Goal: Information Seeking & Learning: Learn about a topic

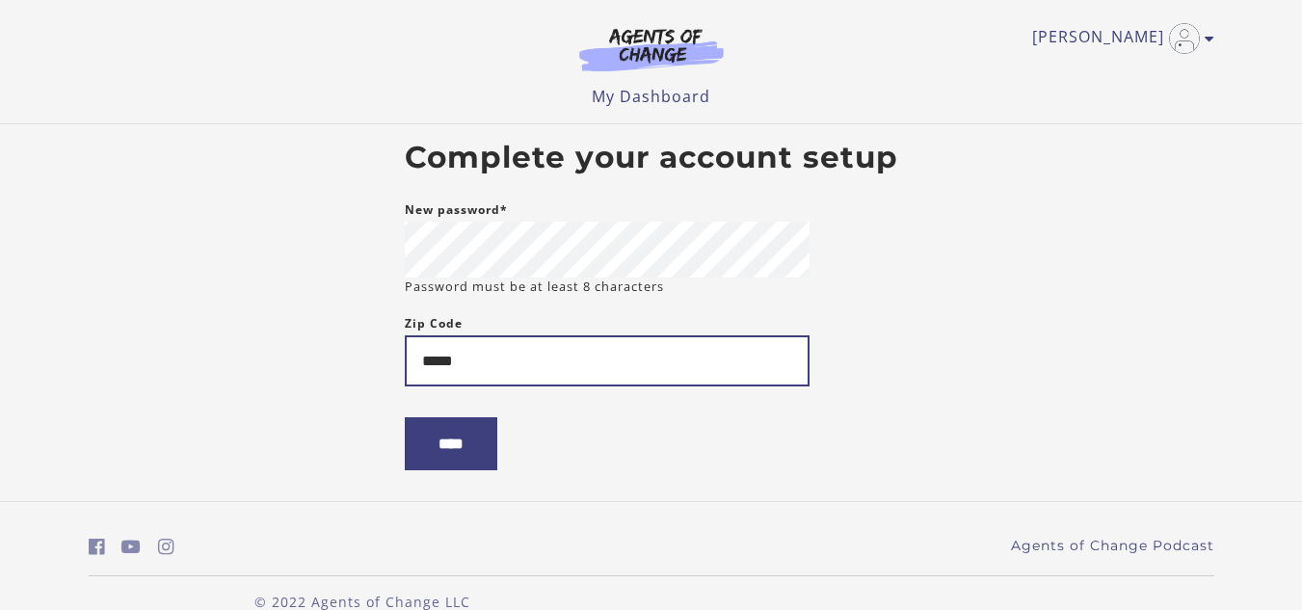
type input "*****"
click at [405, 417] on input "****" at bounding box center [451, 443] width 93 height 53
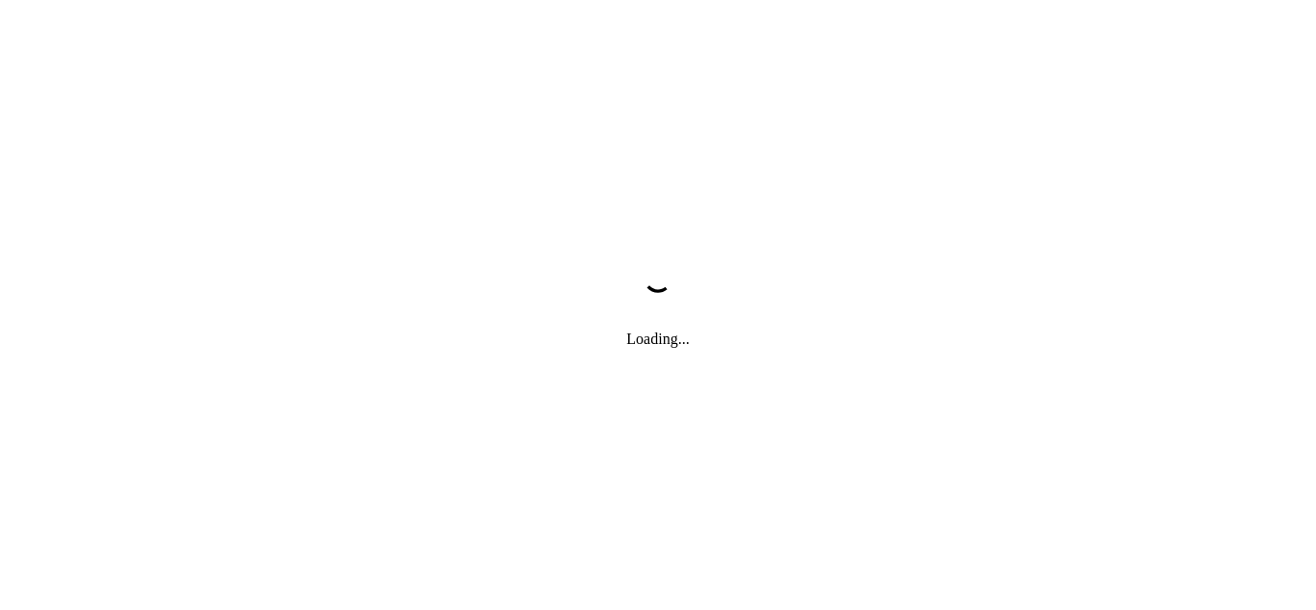
click at [464, 467] on div "Loading..." at bounding box center [658, 305] width 1316 height 610
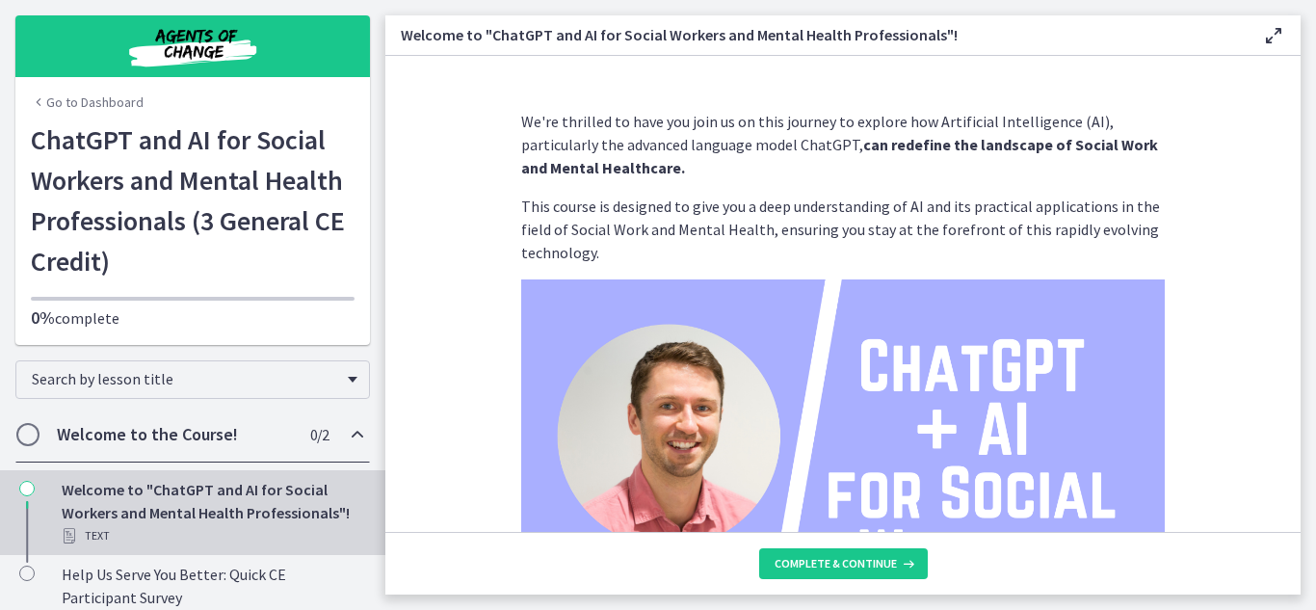
drag, startPoint x: 1310, startPoint y: 190, endPoint x: 1314, endPoint y: 260, distance: 70.5
click at [1315, 266] on main "Welcome to "ChatGPT and AI for Social Workers and Mental Health Professionals"!…" at bounding box center [850, 305] width 931 height 610
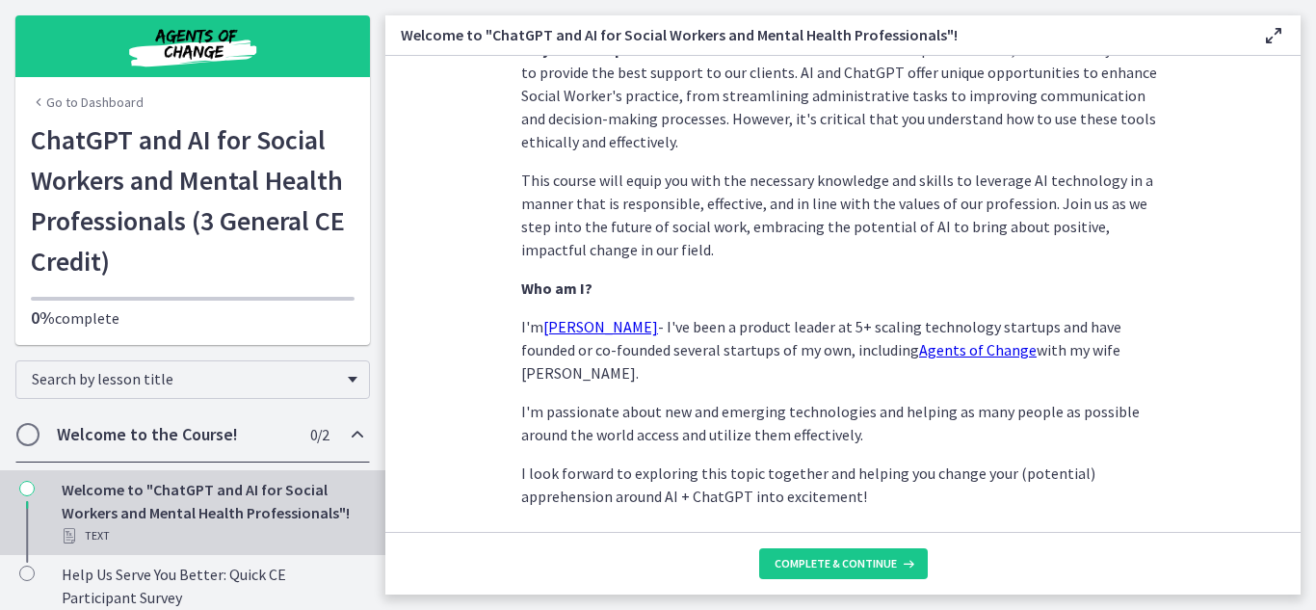
scroll to position [1012, 0]
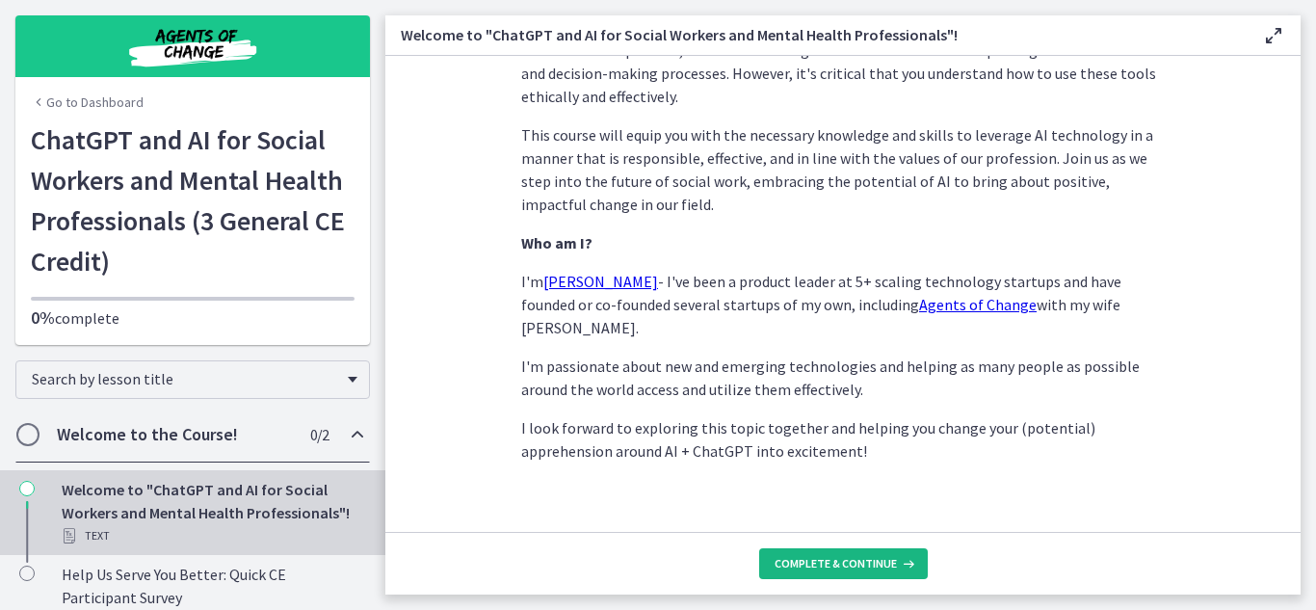
click at [854, 570] on span "Complete & continue" at bounding box center [836, 563] width 122 height 15
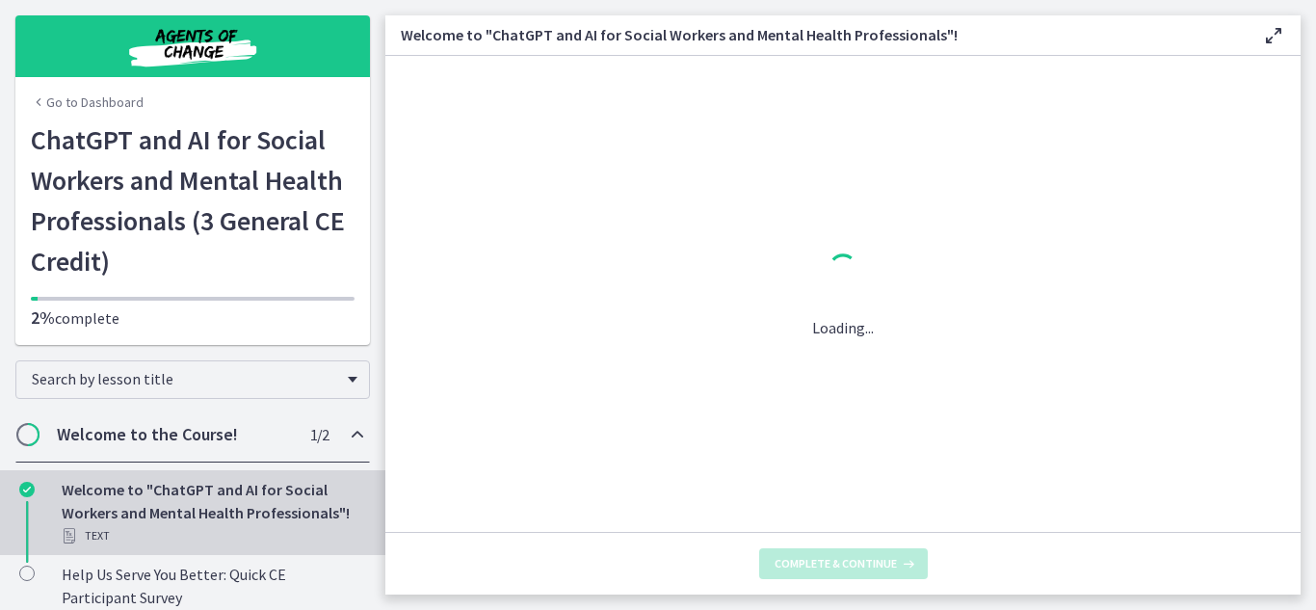
scroll to position [0, 0]
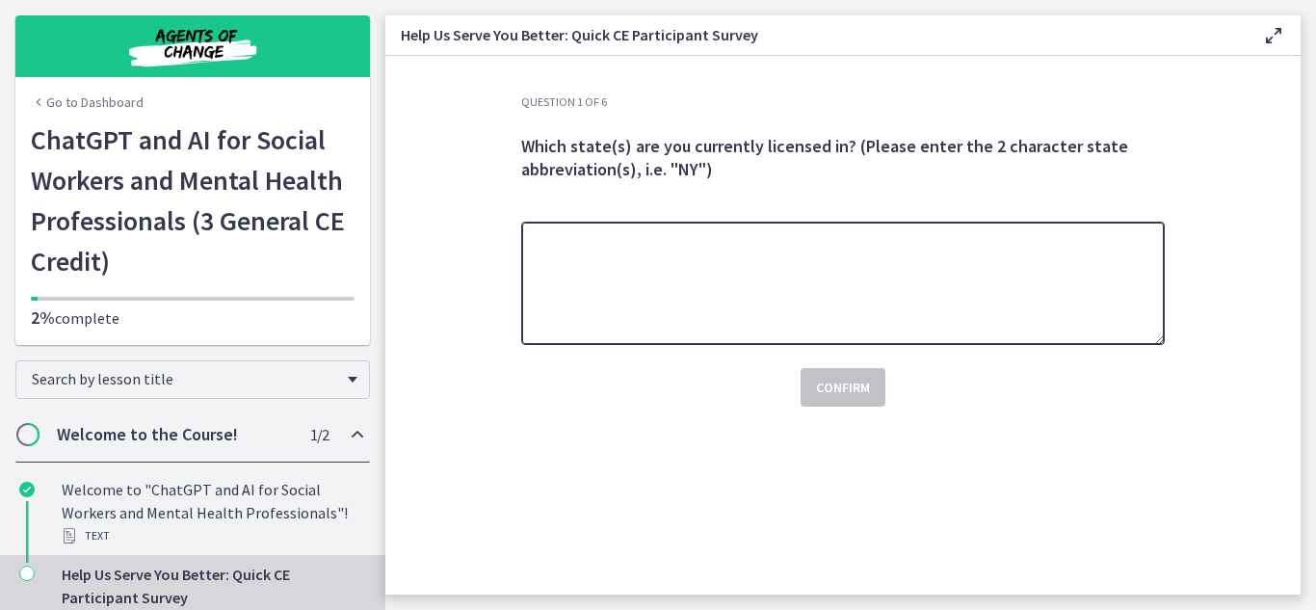
click at [793, 296] on textarea at bounding box center [843, 283] width 644 height 123
type textarea "**"
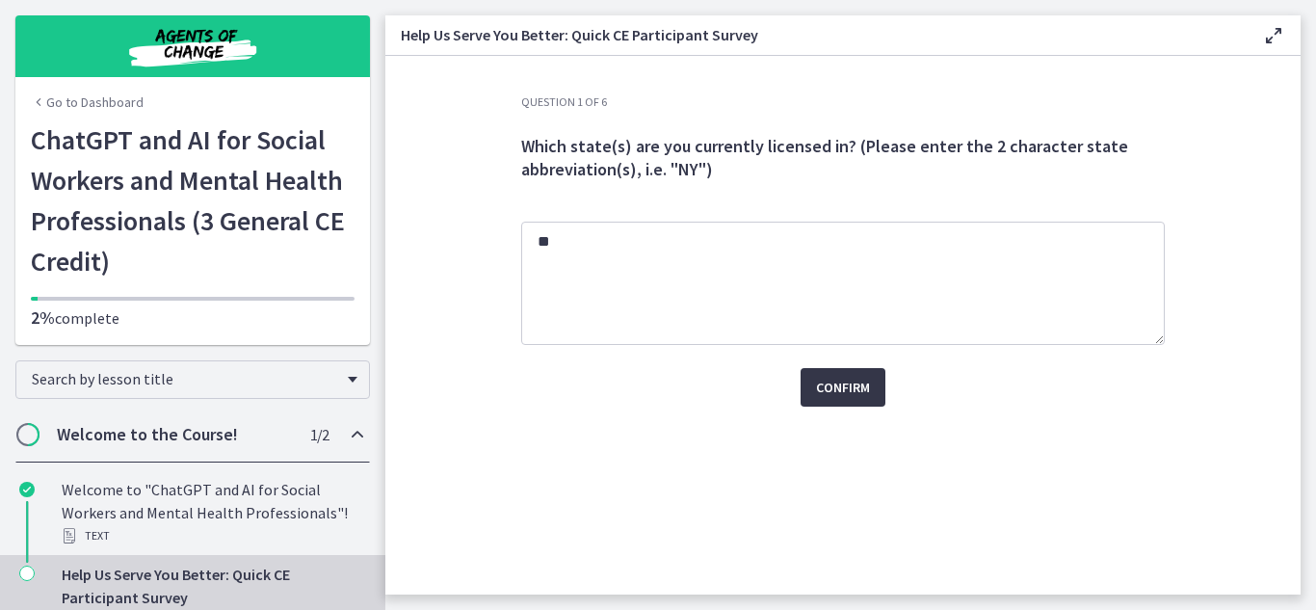
click at [861, 393] on span "Confirm" at bounding box center [843, 387] width 54 height 23
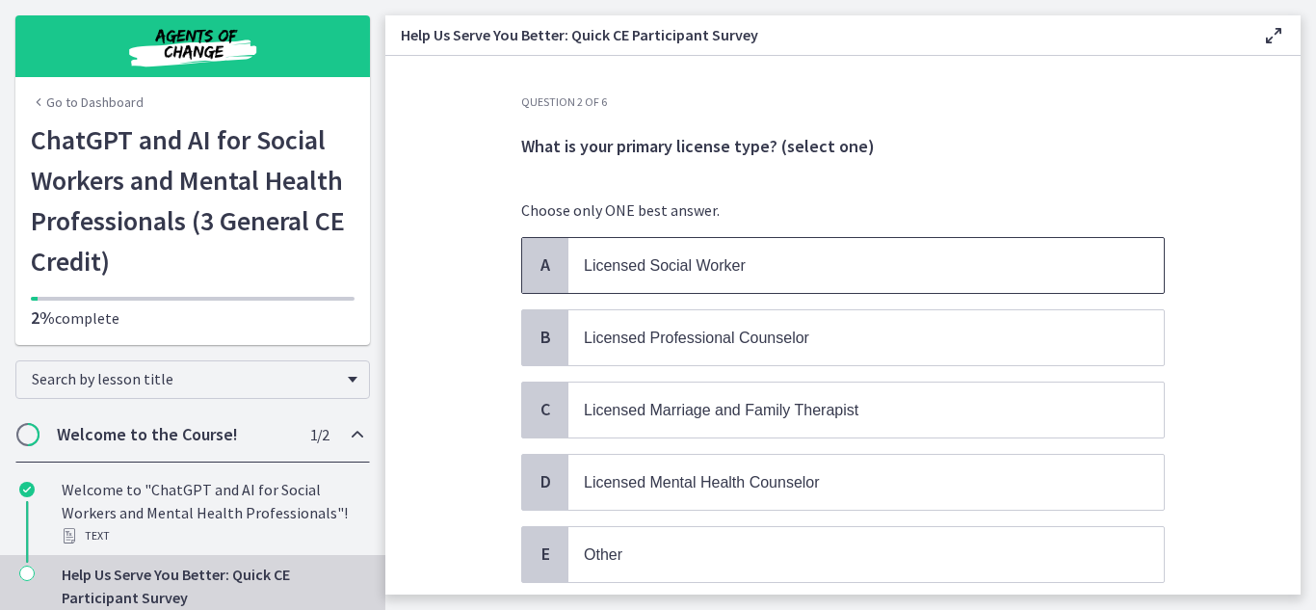
click at [796, 274] on p "Licensed Social Worker" at bounding box center [847, 265] width 526 height 24
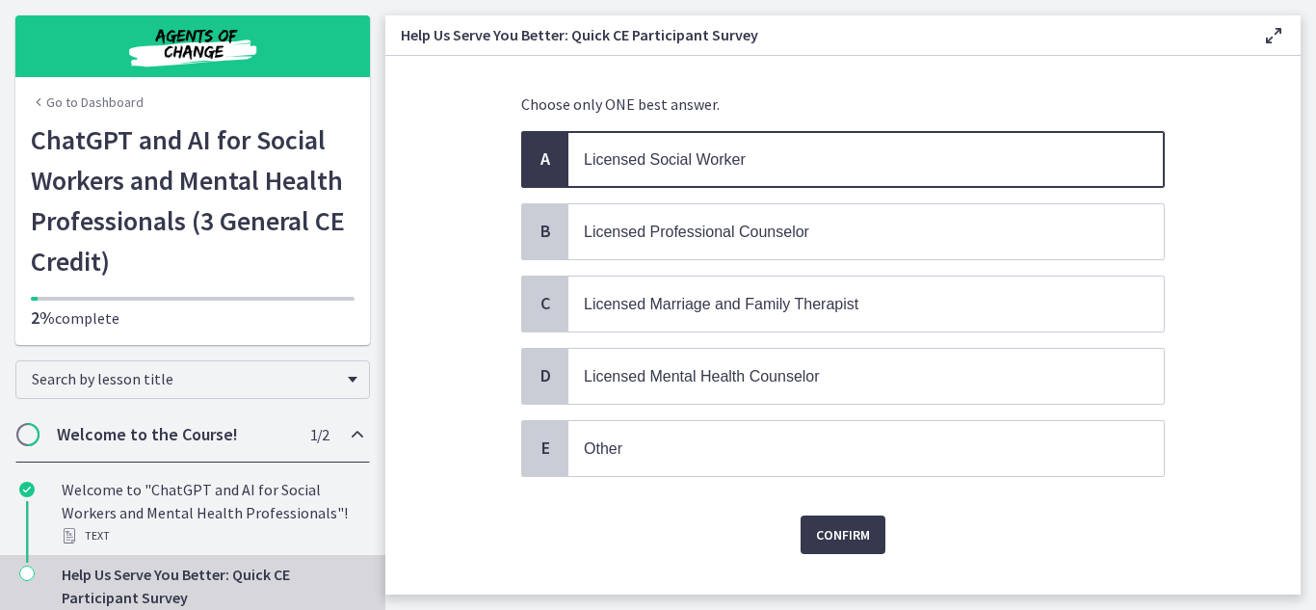
scroll to position [143, 0]
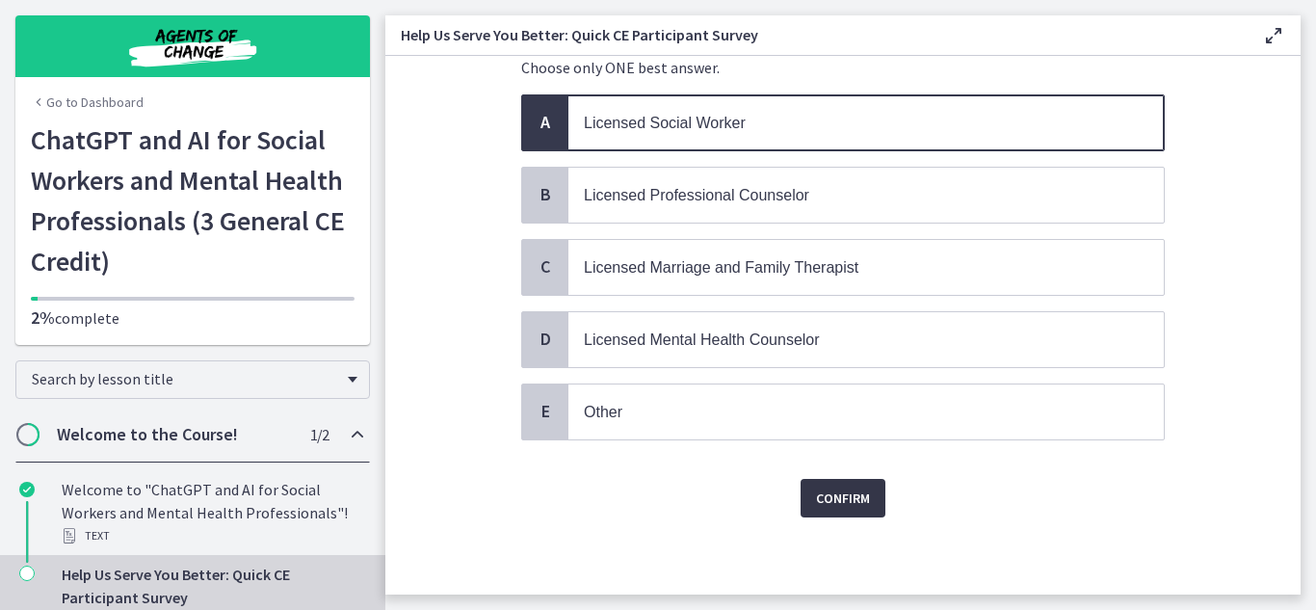
click at [817, 496] on span "Confirm" at bounding box center [843, 498] width 54 height 23
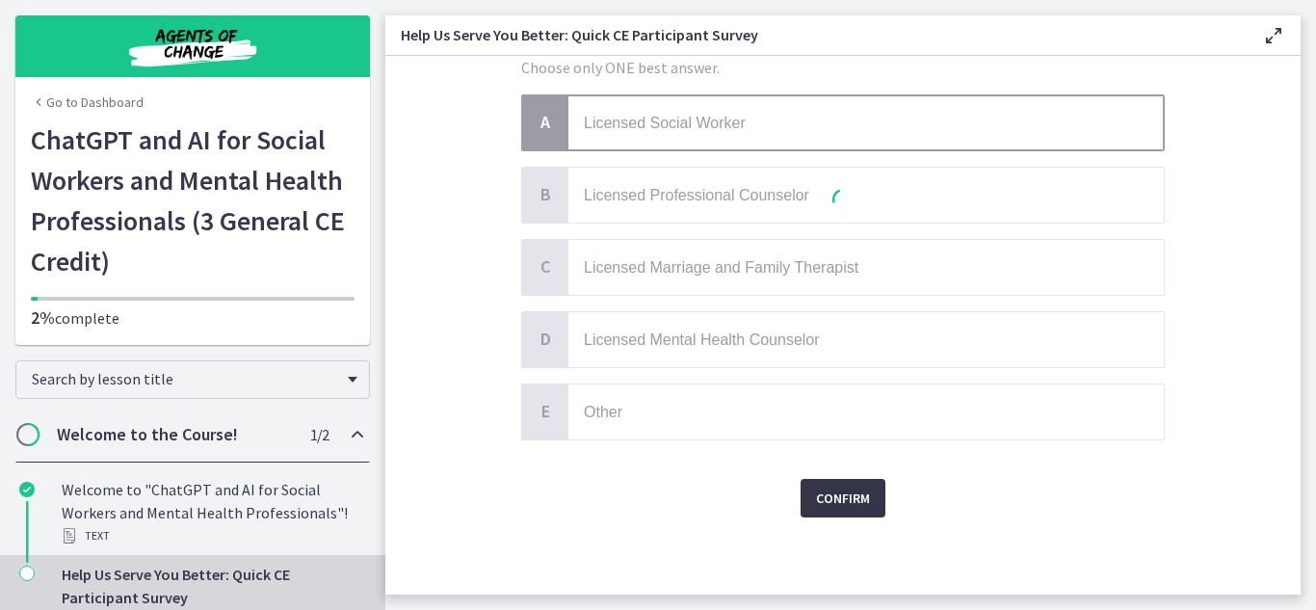
scroll to position [0, 0]
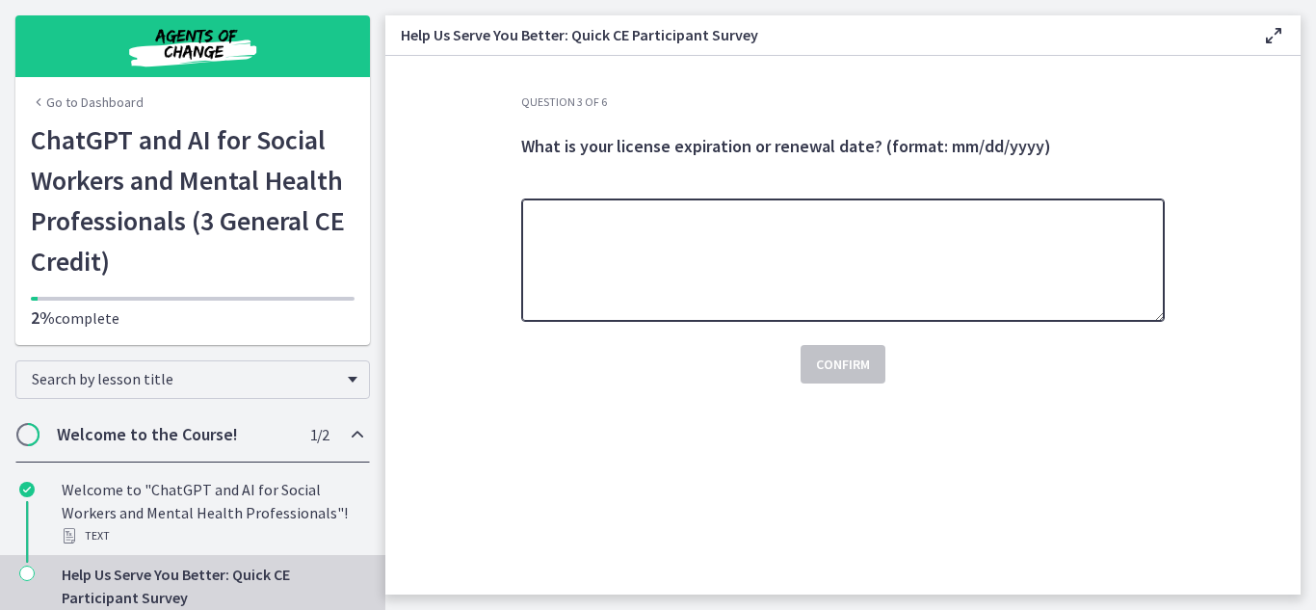
click at [682, 266] on textarea at bounding box center [843, 260] width 644 height 123
type textarea "**********"
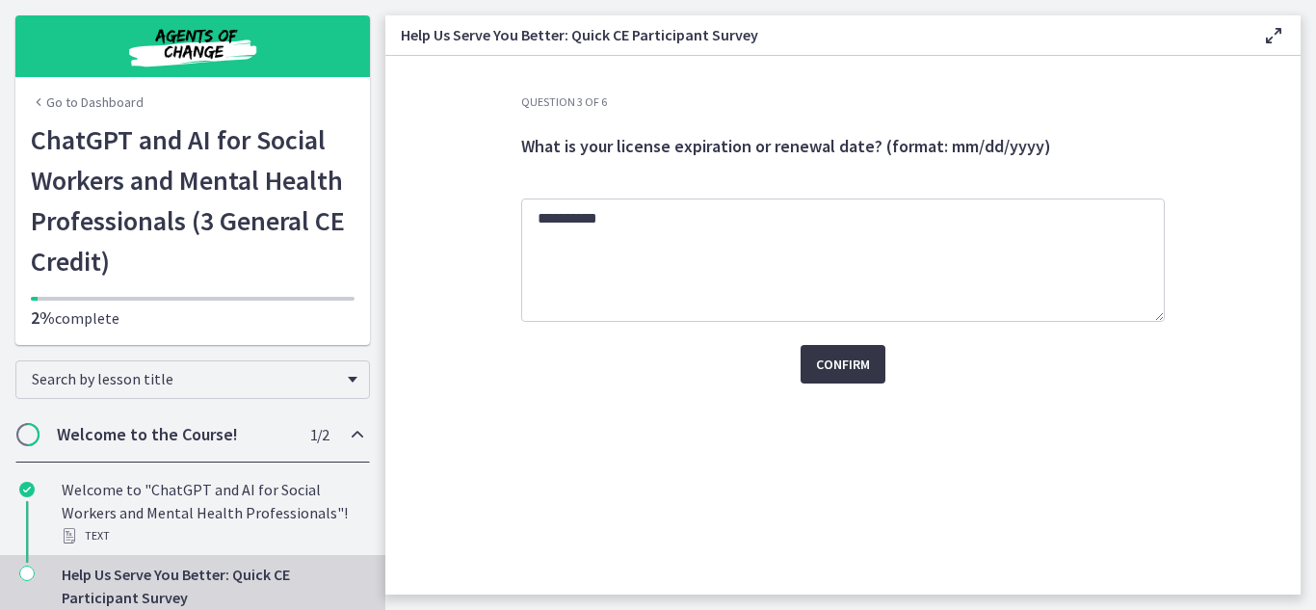
click at [846, 366] on span "Confirm" at bounding box center [843, 364] width 54 height 23
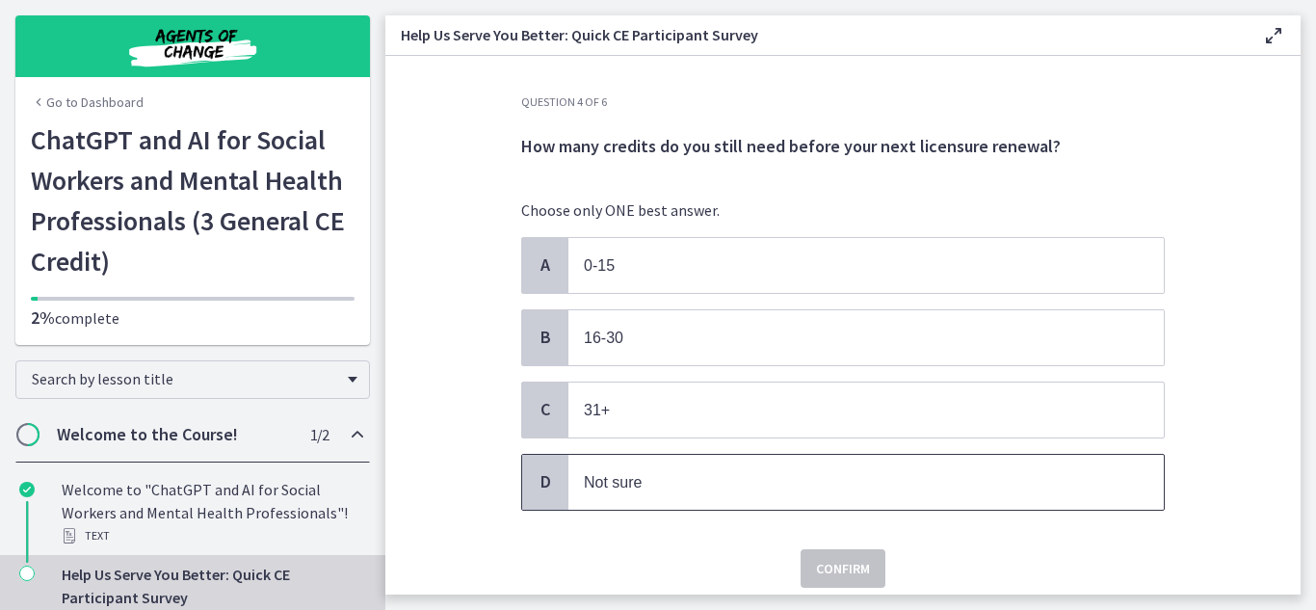
click at [680, 468] on span "Not sure" at bounding box center [867, 482] width 596 height 55
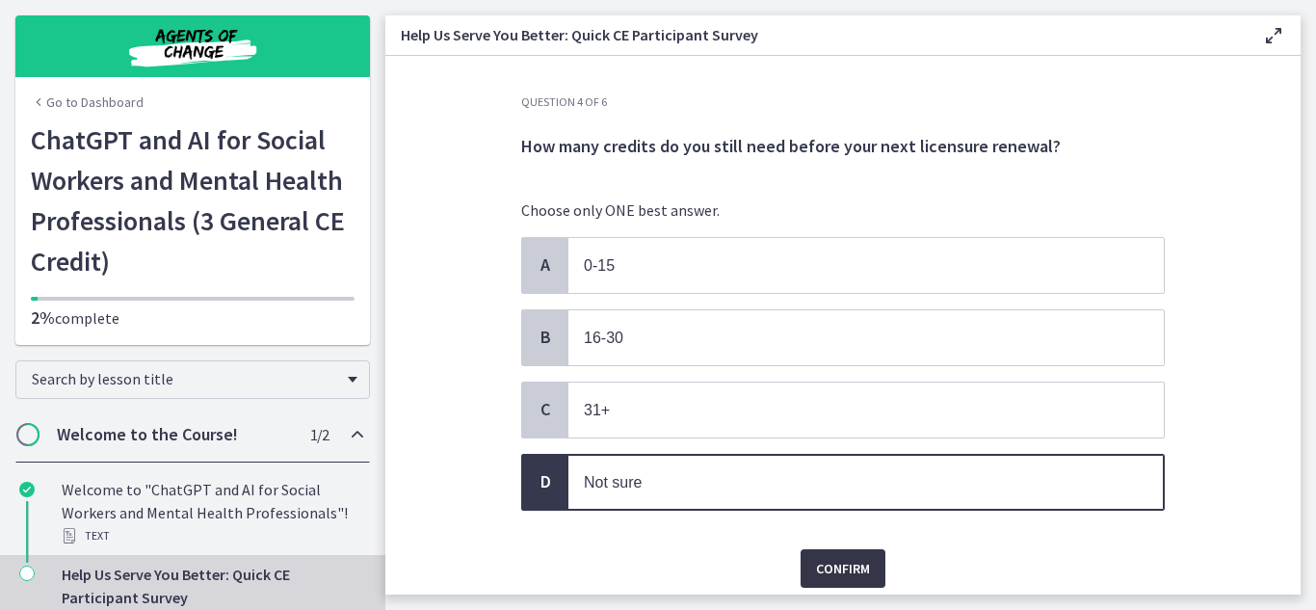
click at [853, 570] on span "Confirm" at bounding box center [843, 568] width 54 height 23
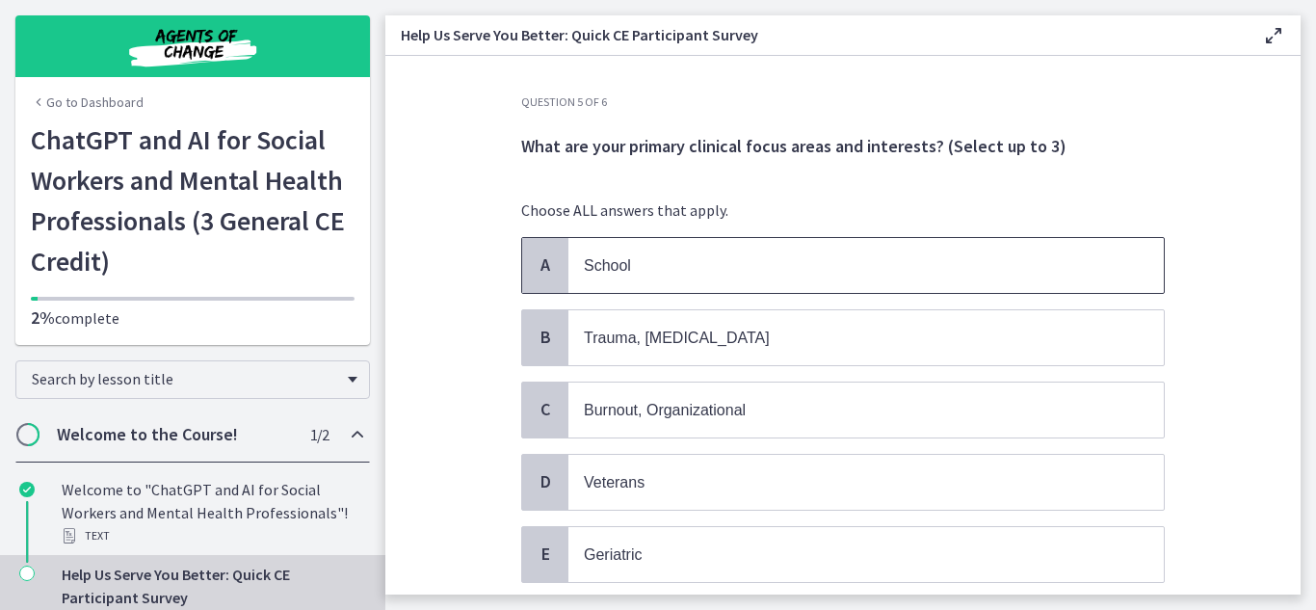
click at [704, 246] on span "School" at bounding box center [867, 265] width 596 height 55
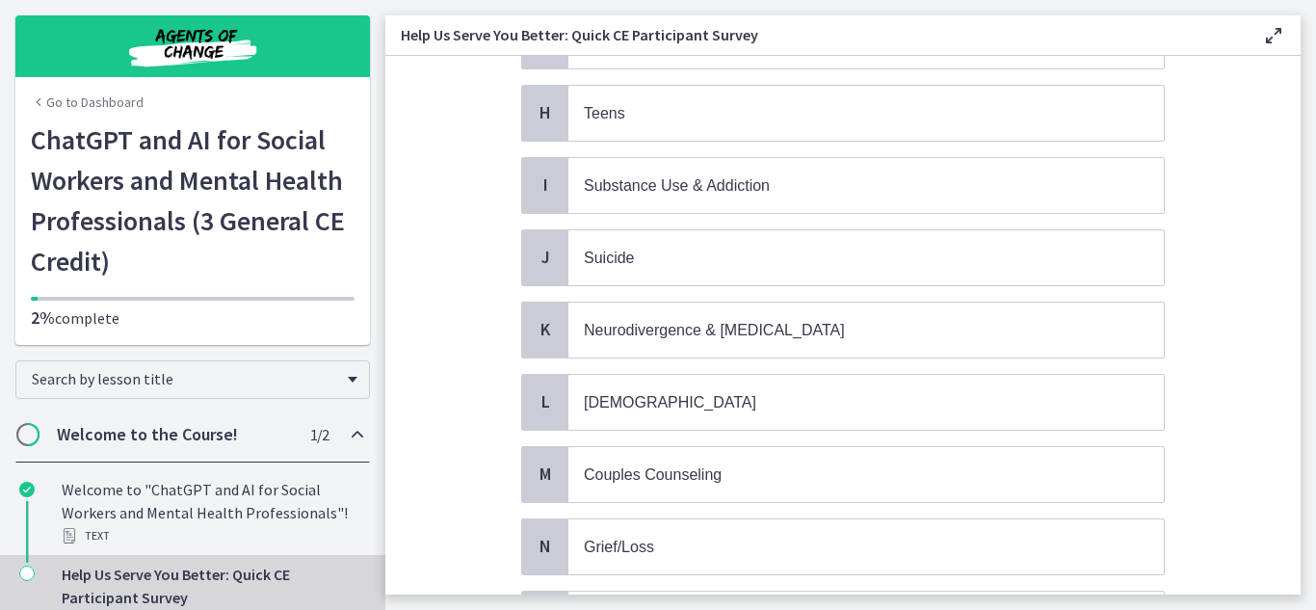
scroll to position [790, 0]
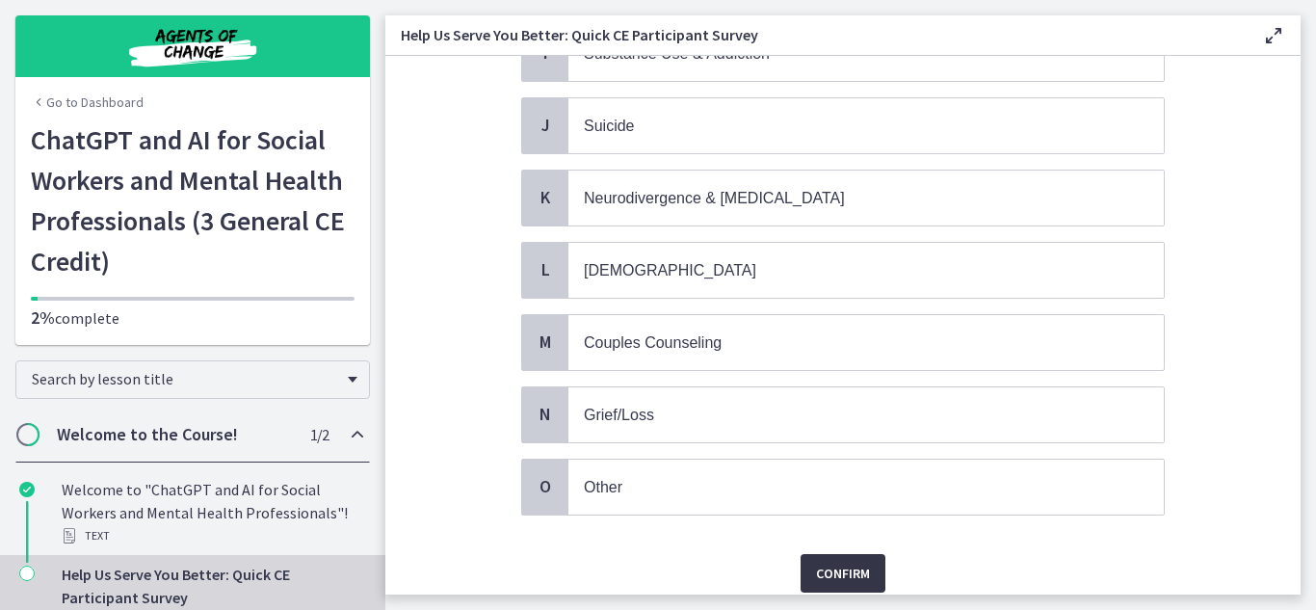
click at [833, 581] on span "Confirm" at bounding box center [843, 573] width 54 height 23
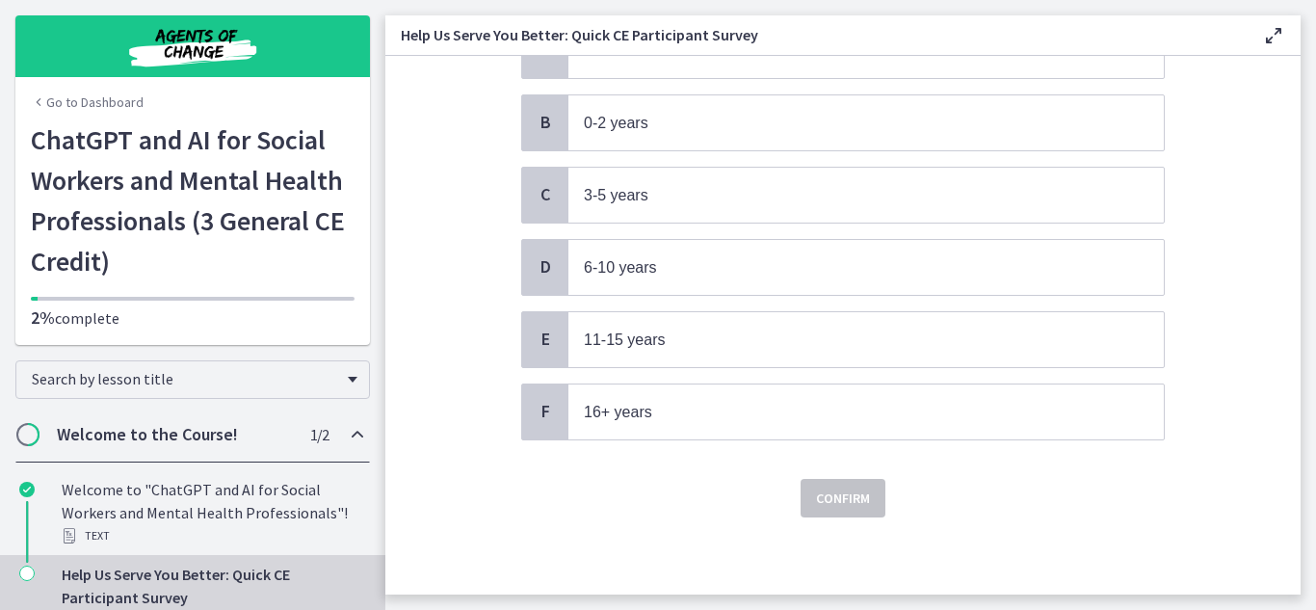
scroll to position [0, 0]
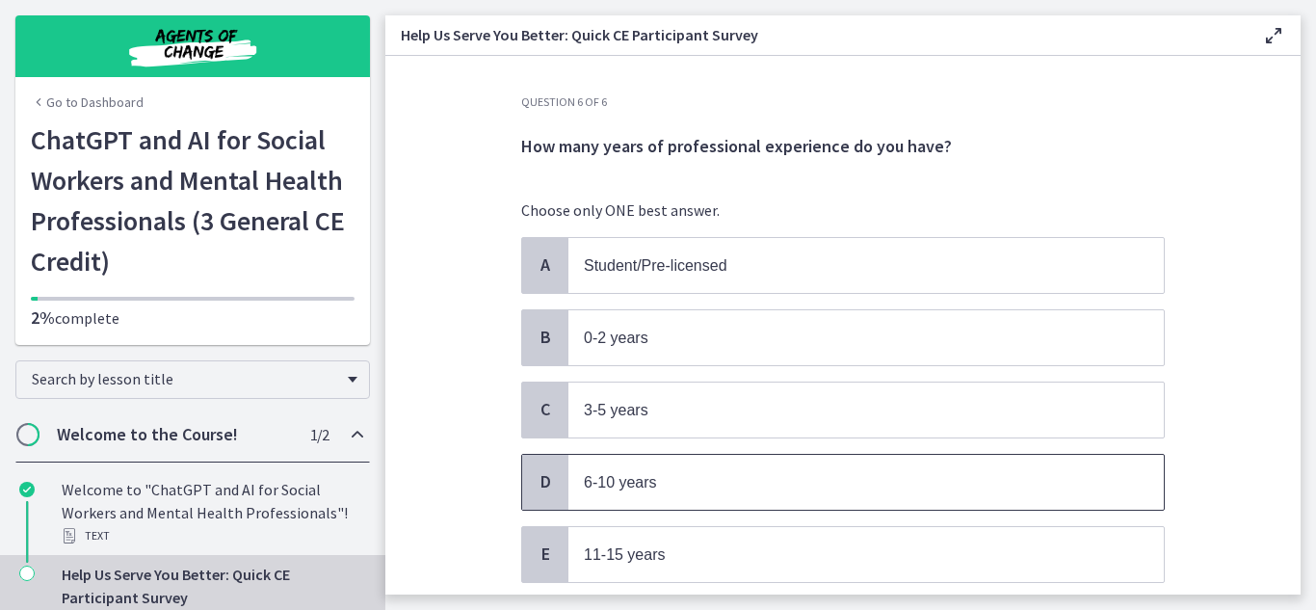
click at [814, 476] on p "6-10 years" at bounding box center [847, 482] width 526 height 24
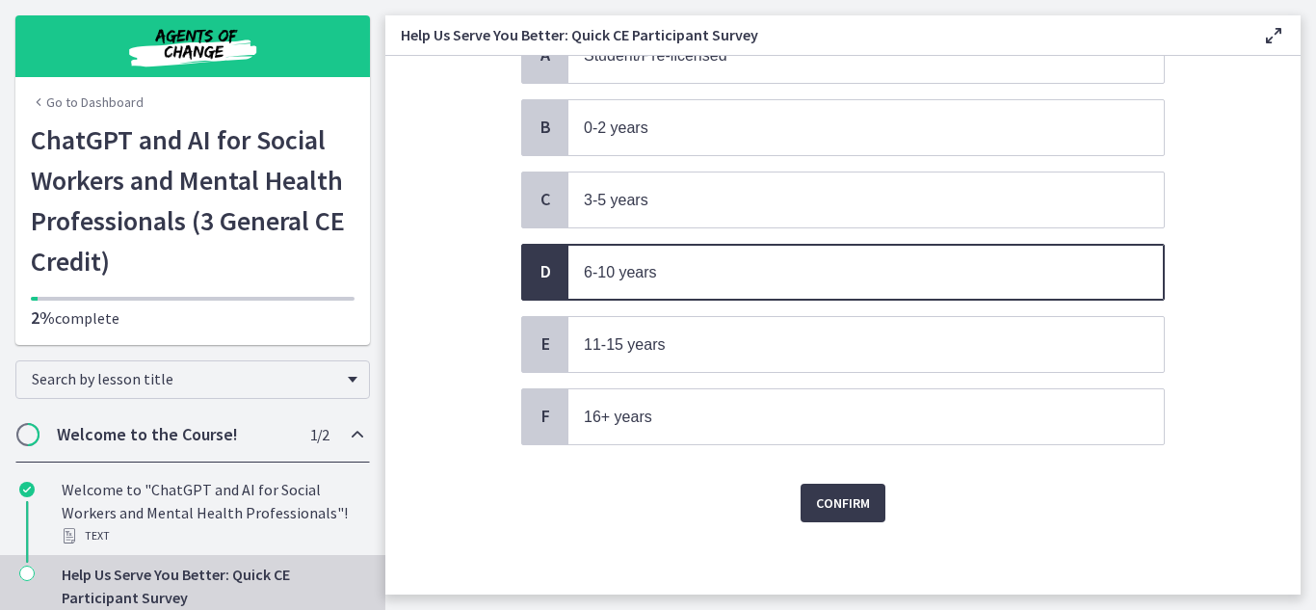
scroll to position [215, 0]
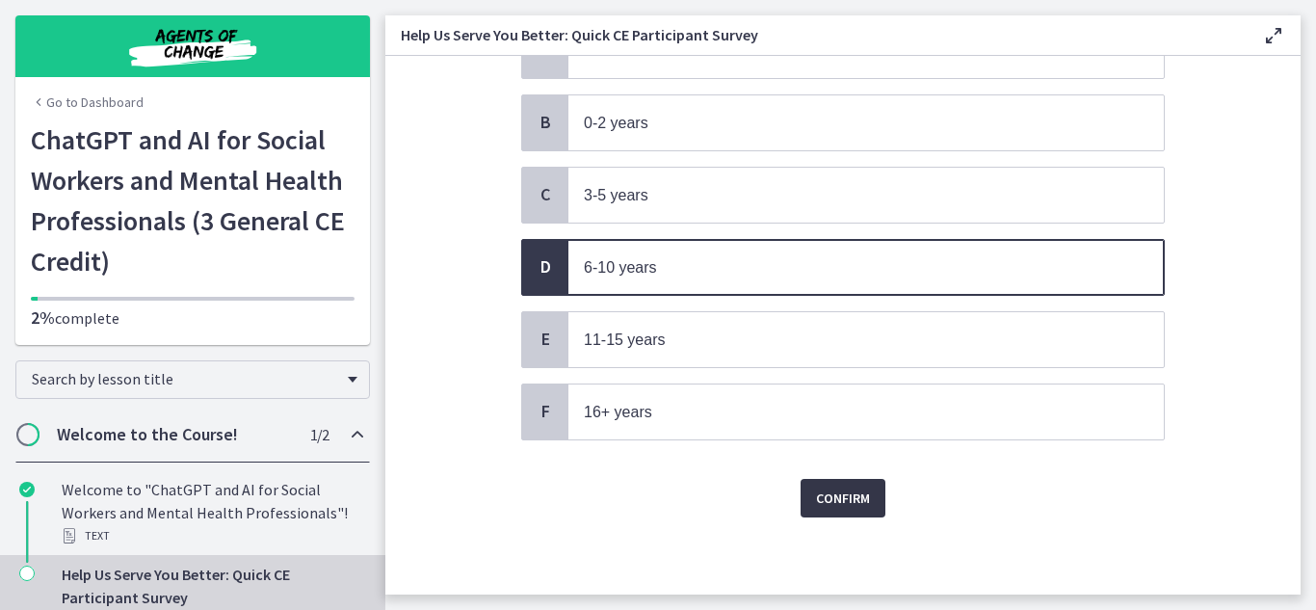
click at [821, 502] on span "Confirm" at bounding box center [843, 498] width 54 height 23
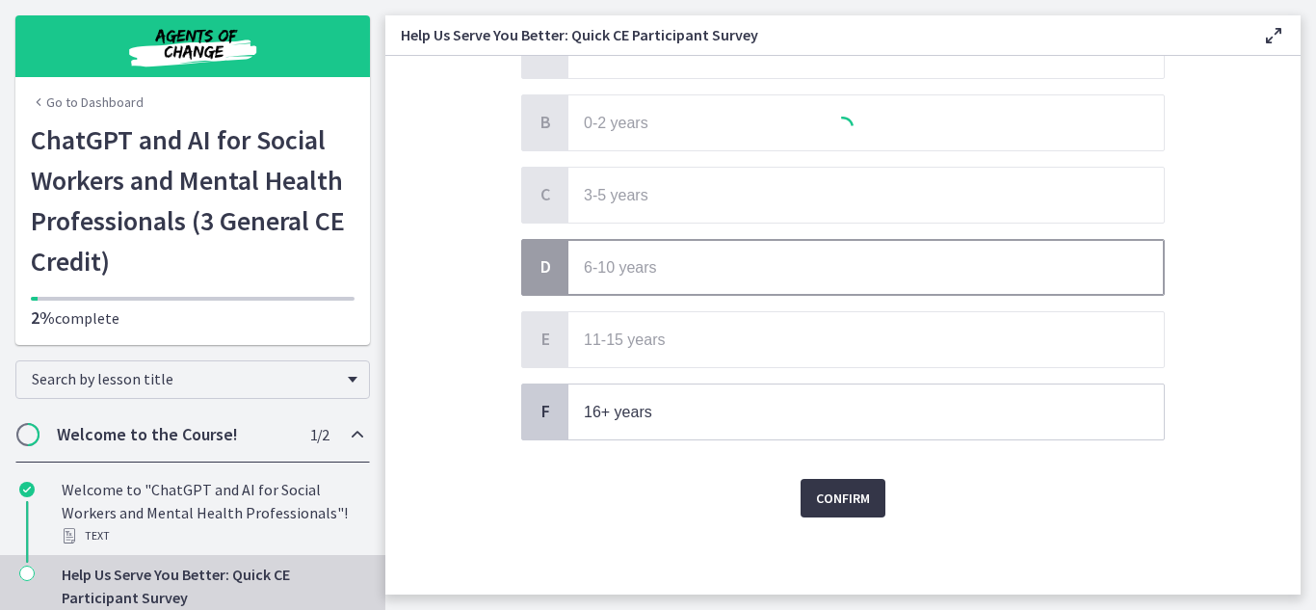
scroll to position [0, 0]
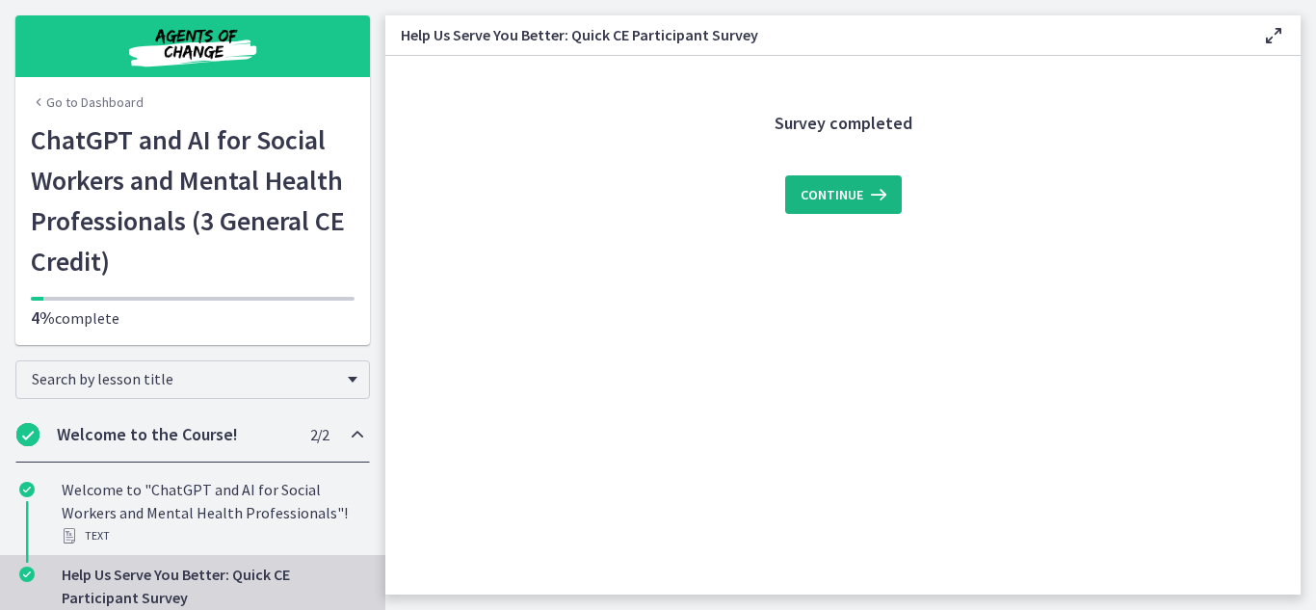
click at [834, 192] on span "Continue" at bounding box center [832, 194] width 63 height 23
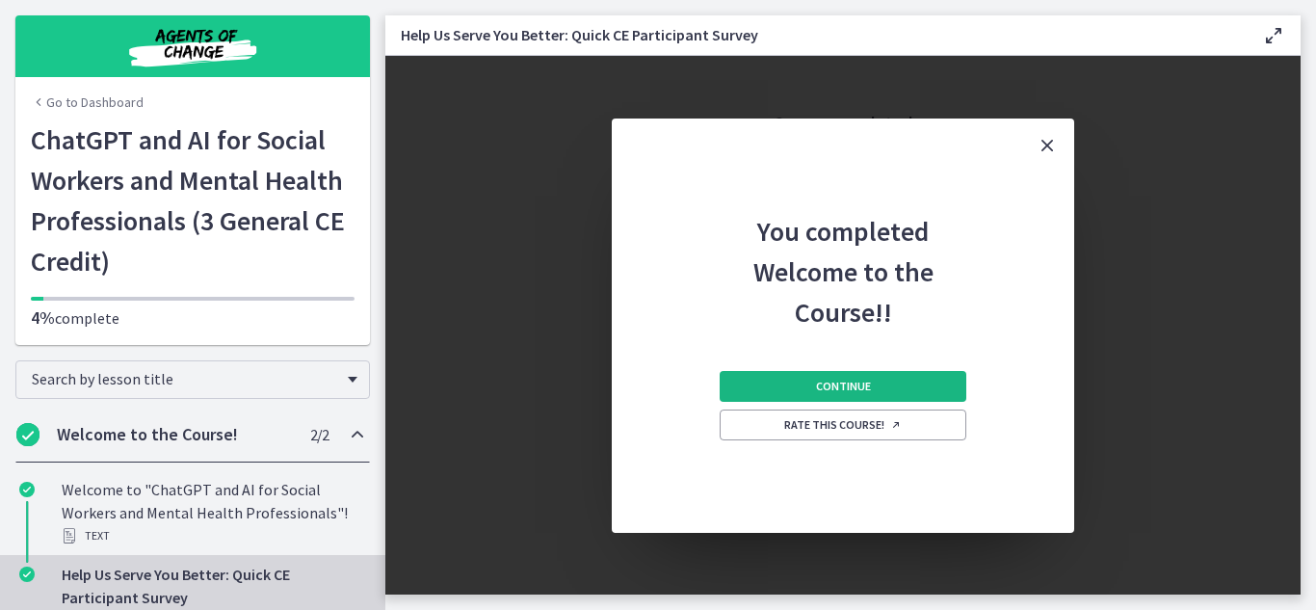
click at [861, 393] on span "Continue" at bounding box center [843, 386] width 55 height 15
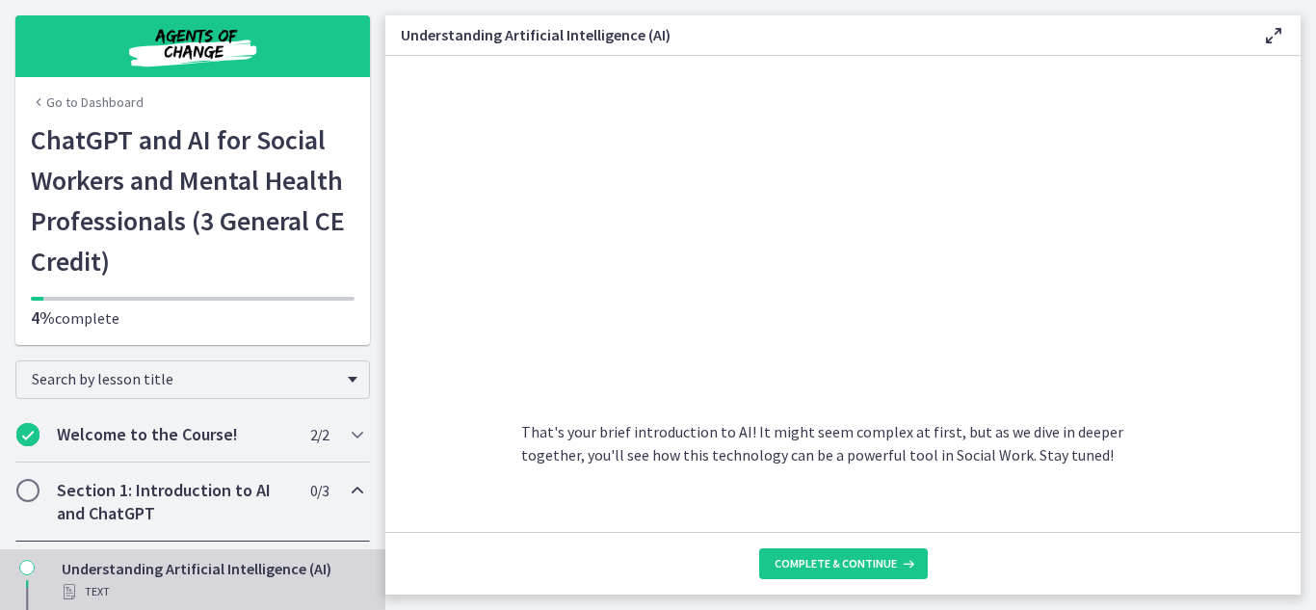
scroll to position [941, 0]
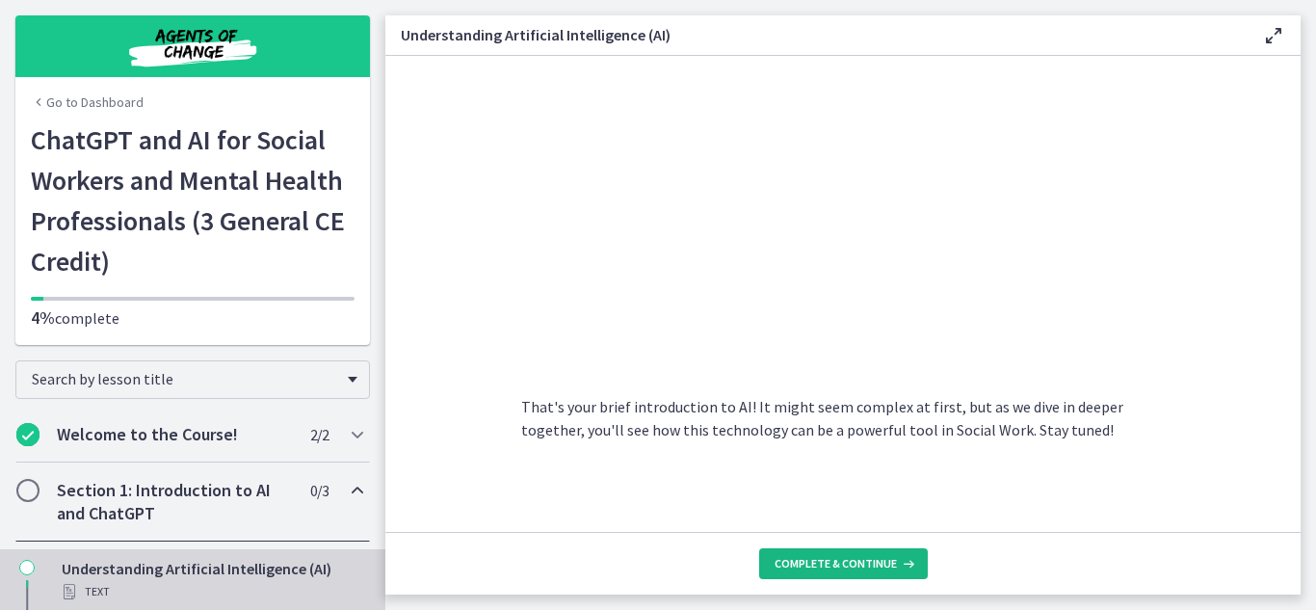
click at [874, 571] on span "Complete & continue" at bounding box center [836, 563] width 122 height 15
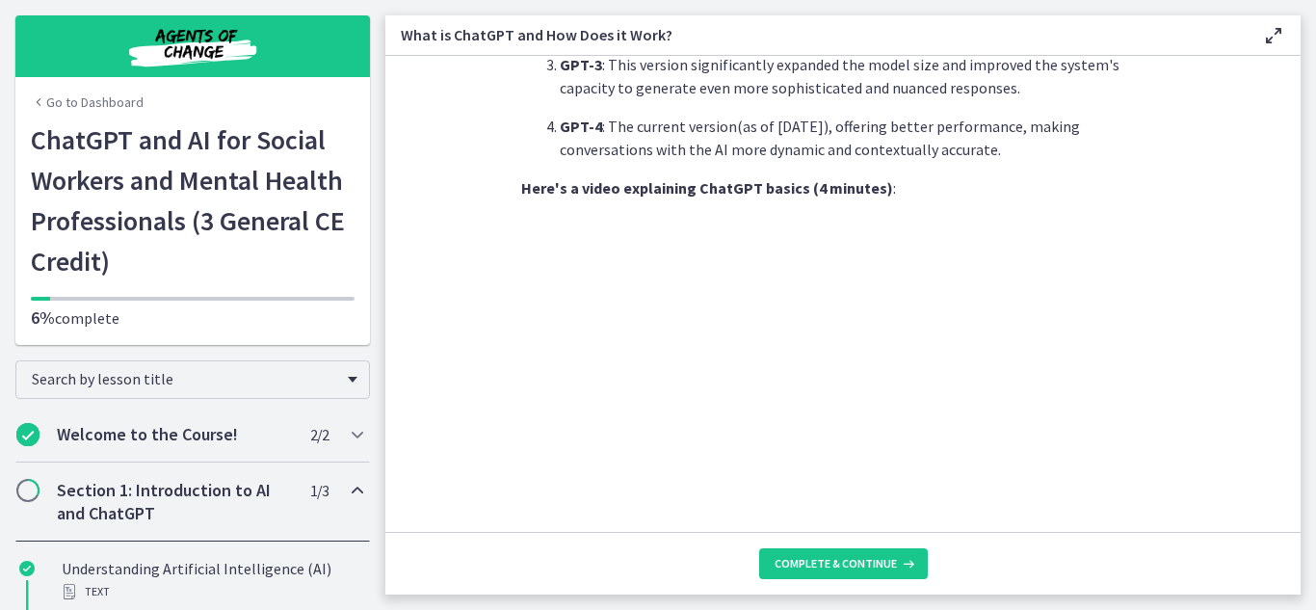
scroll to position [1049, 0]
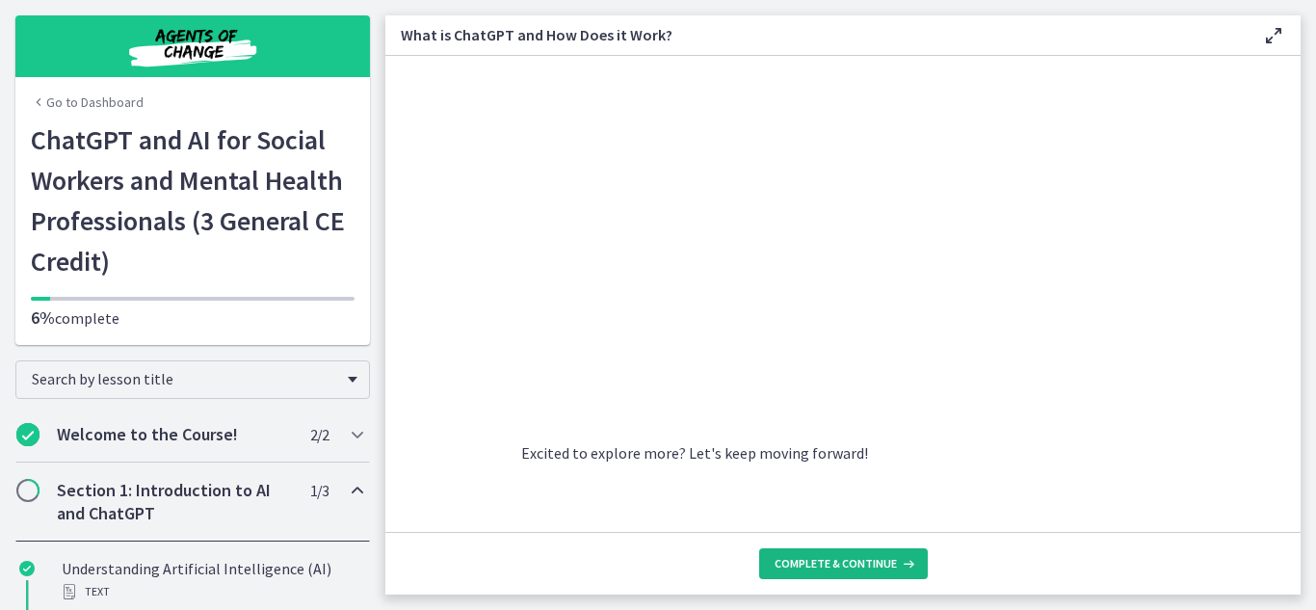
click at [833, 560] on span "Complete & continue" at bounding box center [836, 563] width 122 height 15
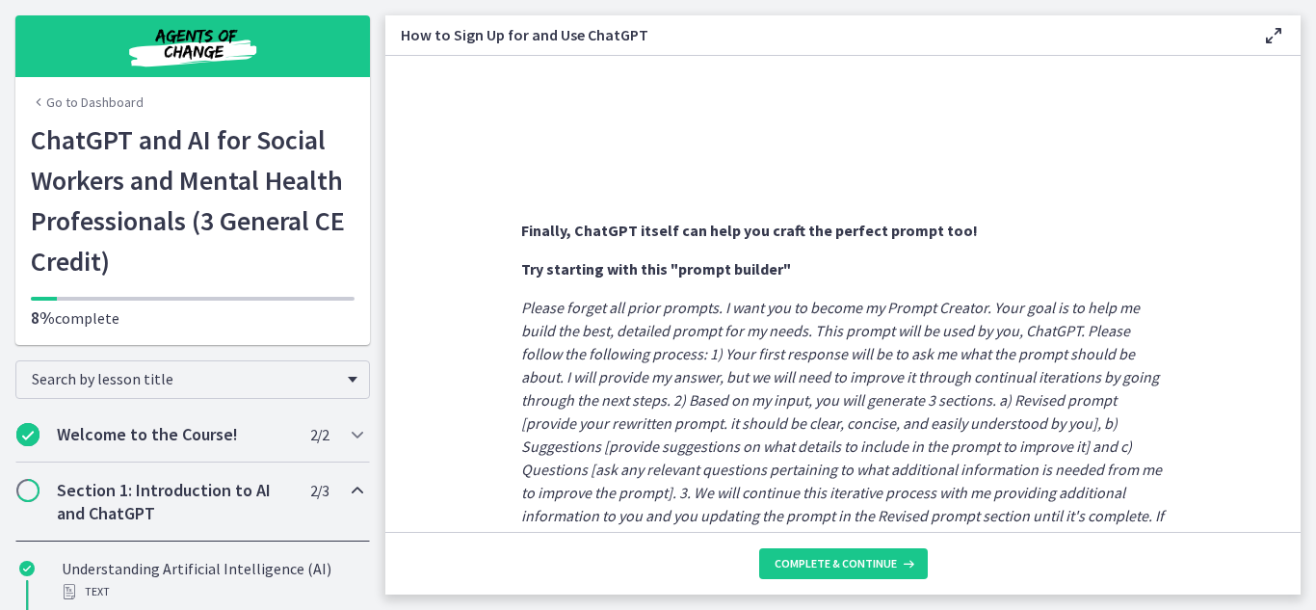
scroll to position [1139, 0]
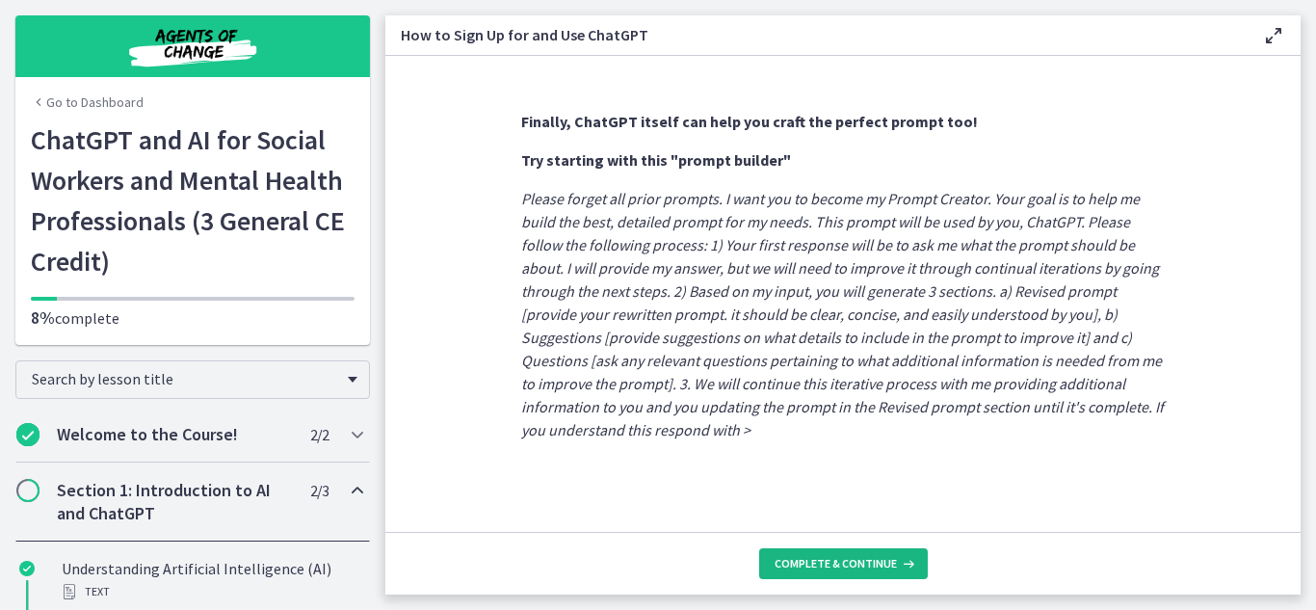
click at [807, 564] on span "Complete & continue" at bounding box center [836, 563] width 122 height 15
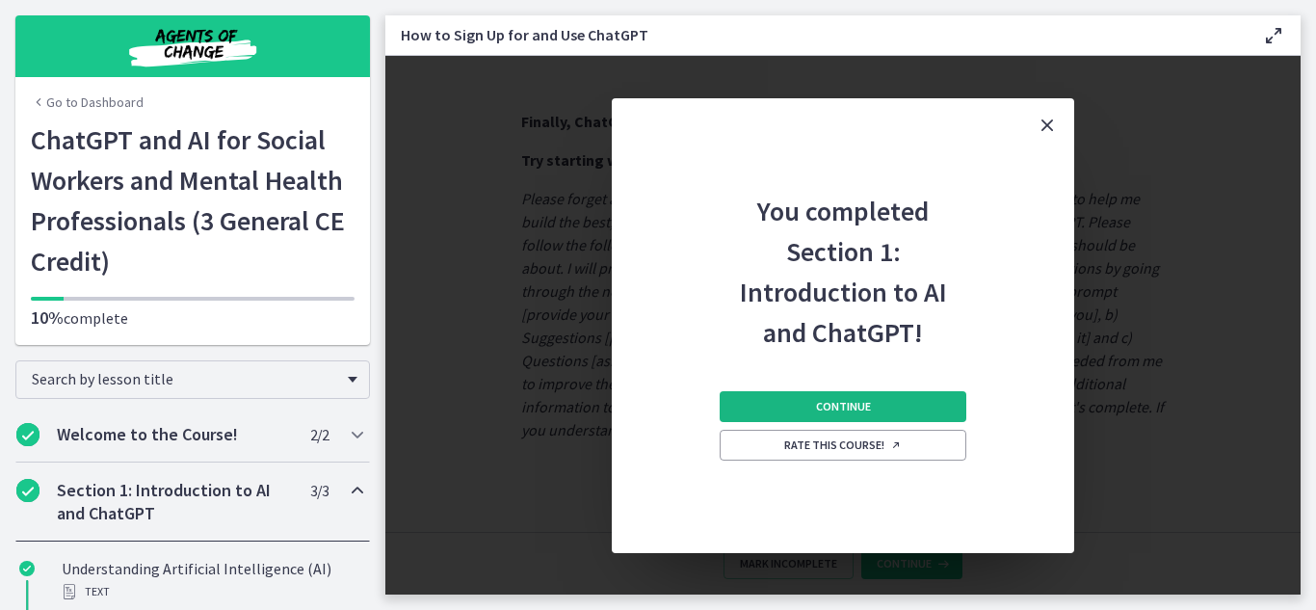
click at [858, 409] on span "Continue" at bounding box center [843, 406] width 55 height 15
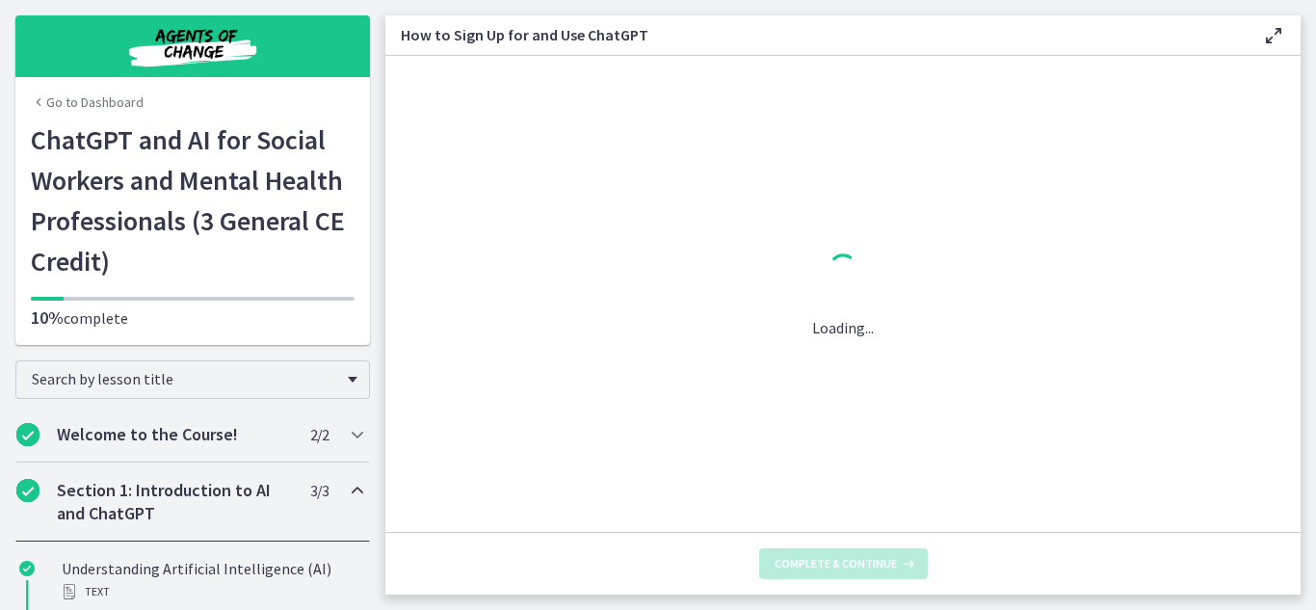
scroll to position [0, 0]
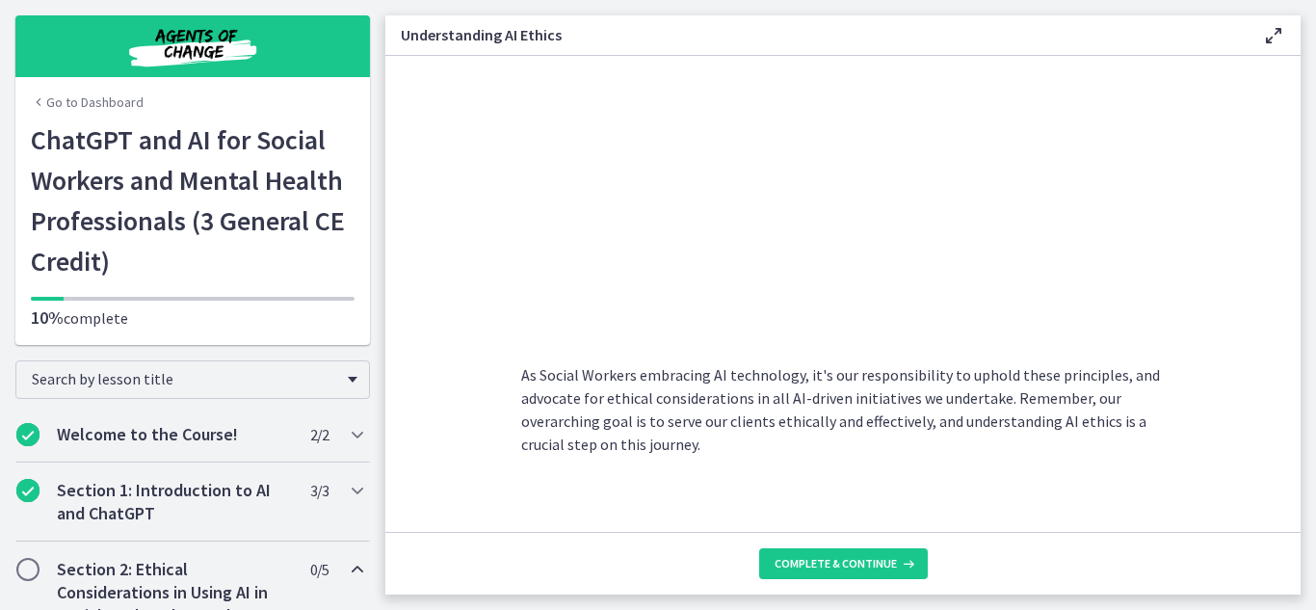
scroll to position [1064, 0]
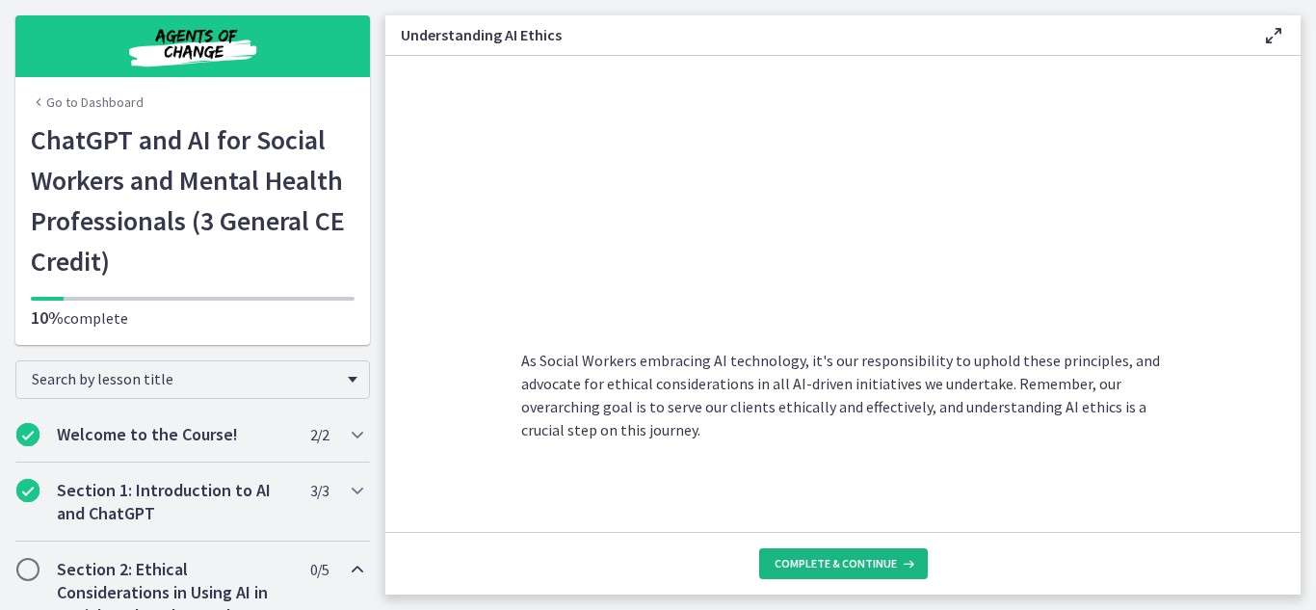
click at [850, 553] on button "Complete & continue" at bounding box center [843, 563] width 169 height 31
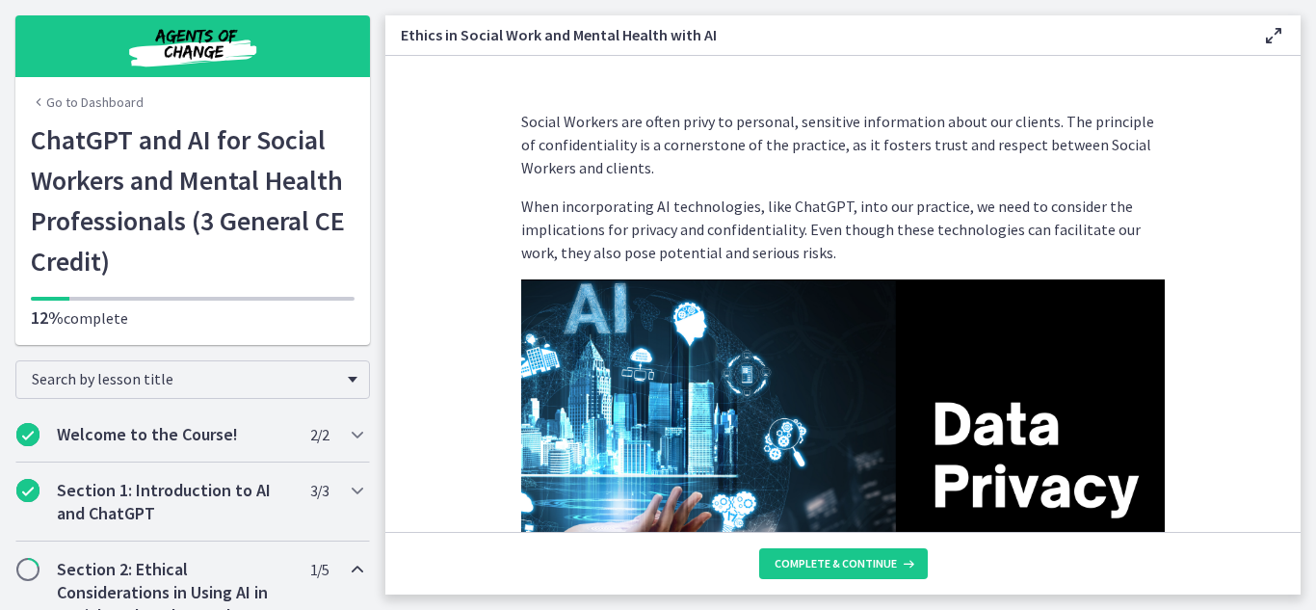
click at [1234, 299] on section "Social Workers are often privy to personal, sensitive information about our cli…" at bounding box center [843, 294] width 916 height 476
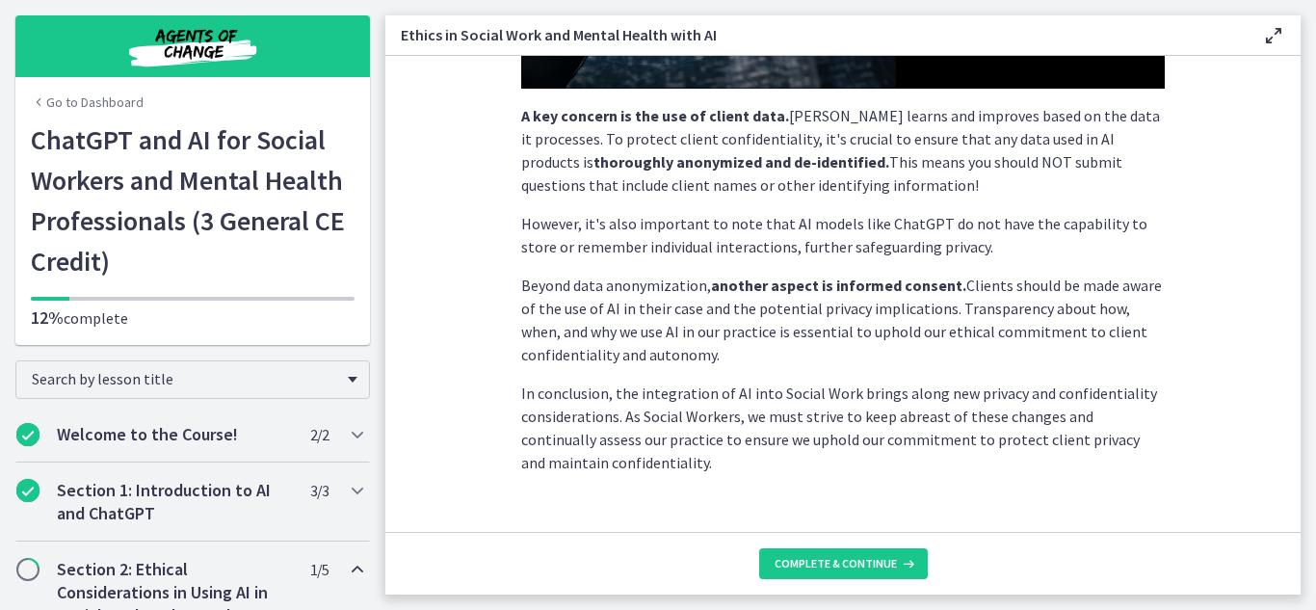
scroll to position [550, 0]
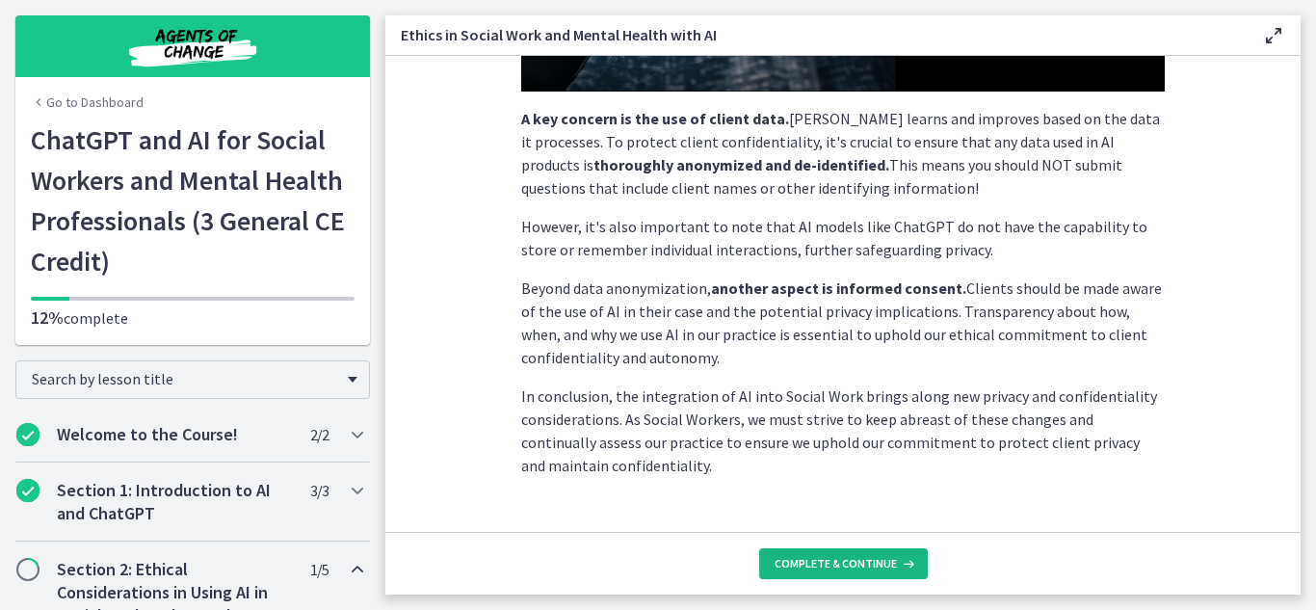
click at [807, 556] on span "Complete & continue" at bounding box center [836, 563] width 122 height 15
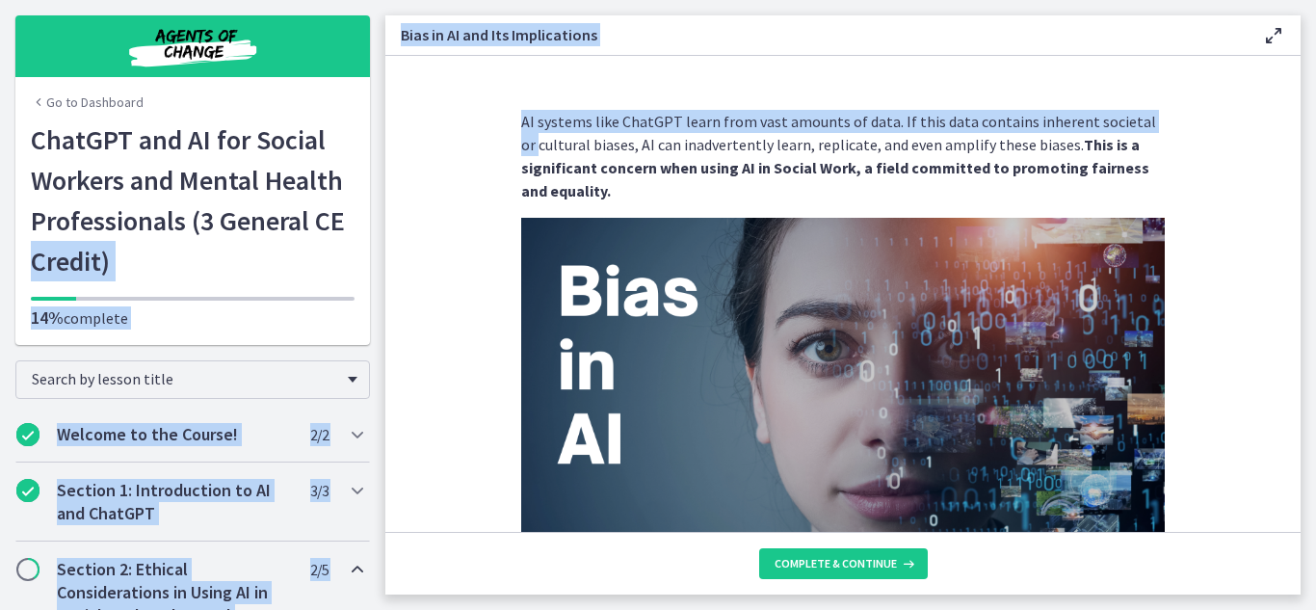
drag, startPoint x: 385, startPoint y: 149, endPoint x: 372, endPoint y: 204, distance: 56.6
click at [372, 204] on div "Go to Dashboard Go to Dashboard ChatGPT and AI for Social Workers and Mental He…" at bounding box center [658, 305] width 1316 height 610
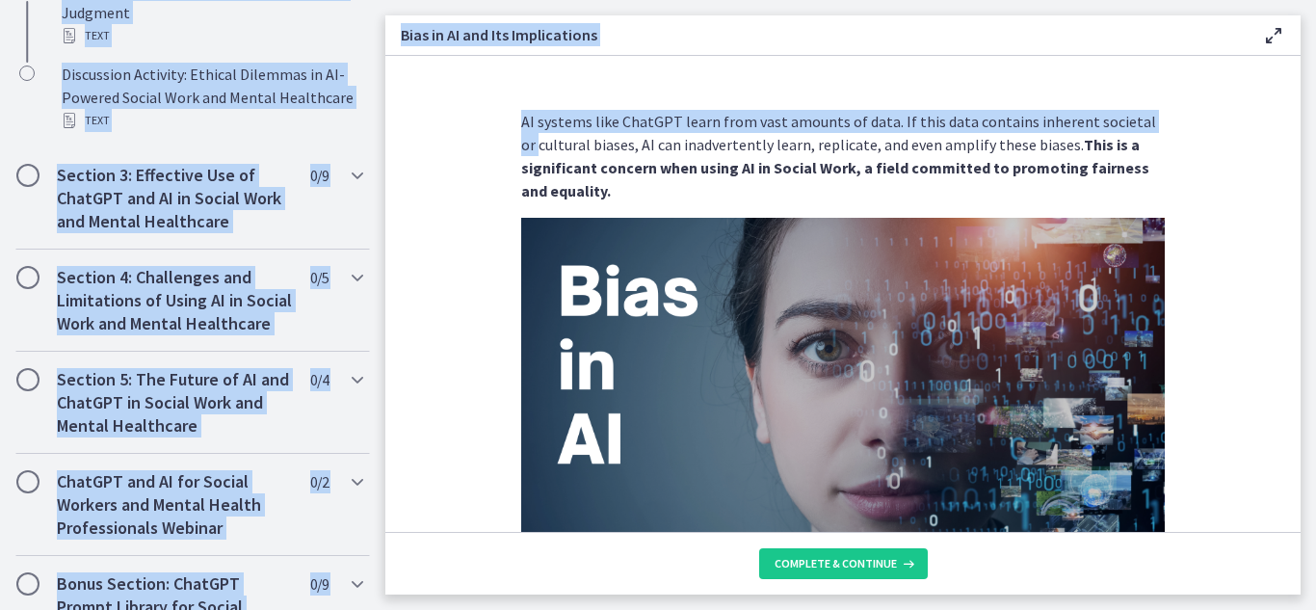
scroll to position [724, 0]
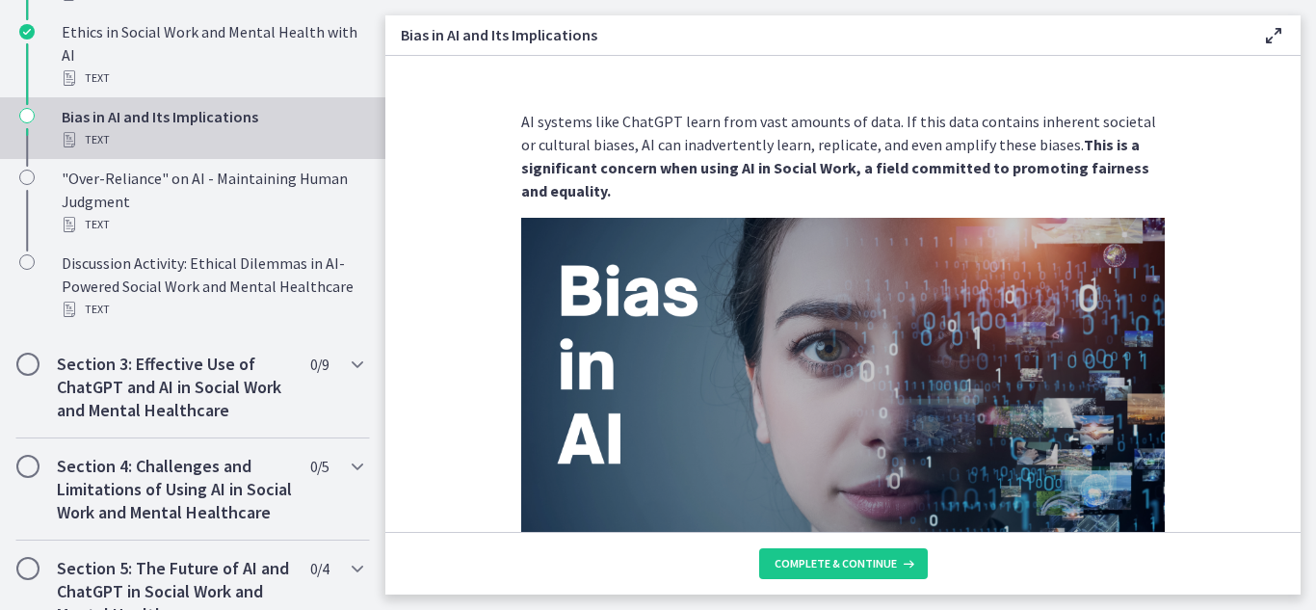
click at [434, 346] on section "AI systems like ChatGPT learn from vast amounts of data. If this data contains …" at bounding box center [843, 294] width 916 height 476
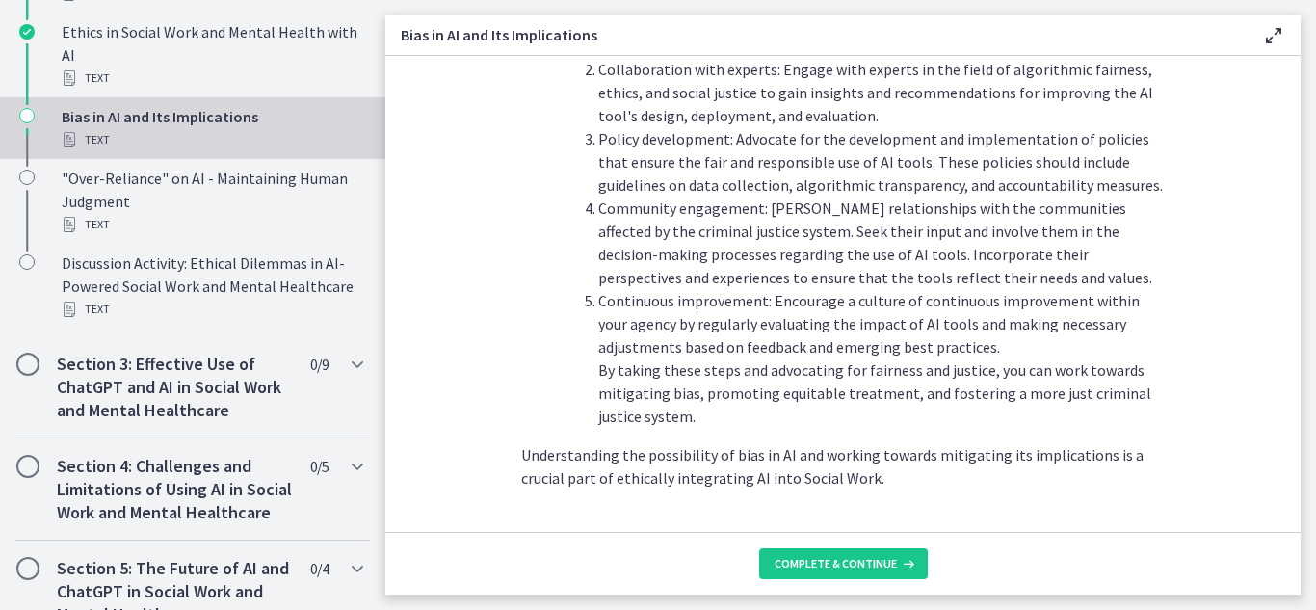
scroll to position [2259, 0]
click at [836, 561] on span "Complete & continue" at bounding box center [836, 563] width 122 height 15
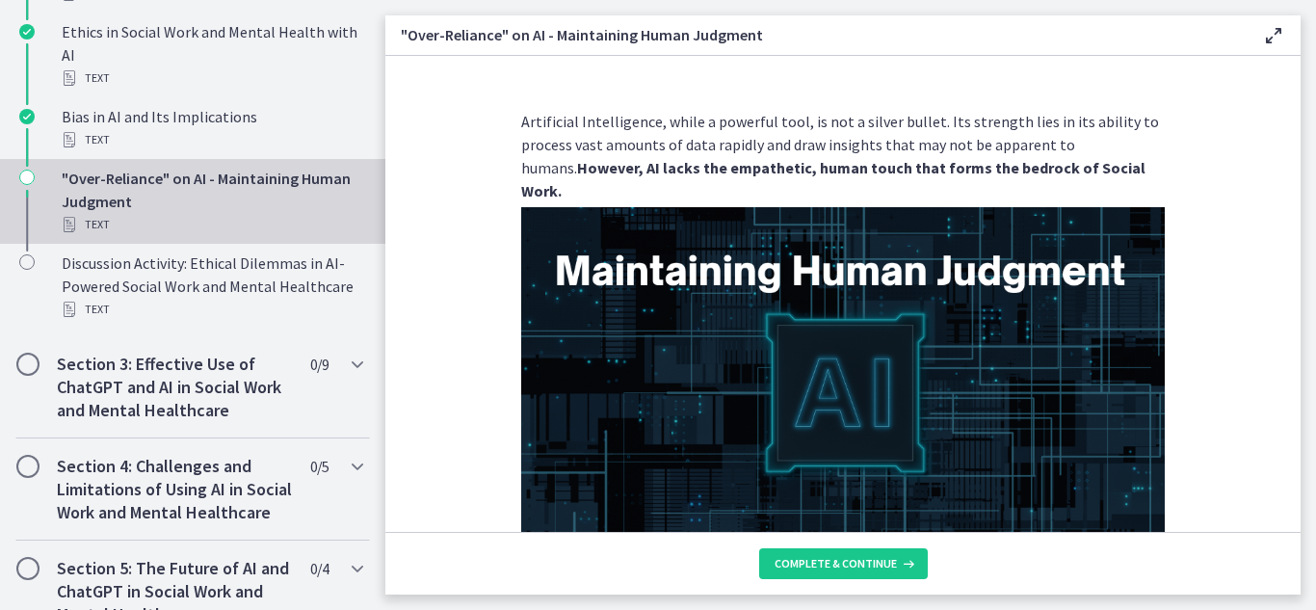
click at [1189, 326] on section "Artificial Intelligence, while a powerful tool, is not a silver bullet. Its str…" at bounding box center [843, 294] width 916 height 476
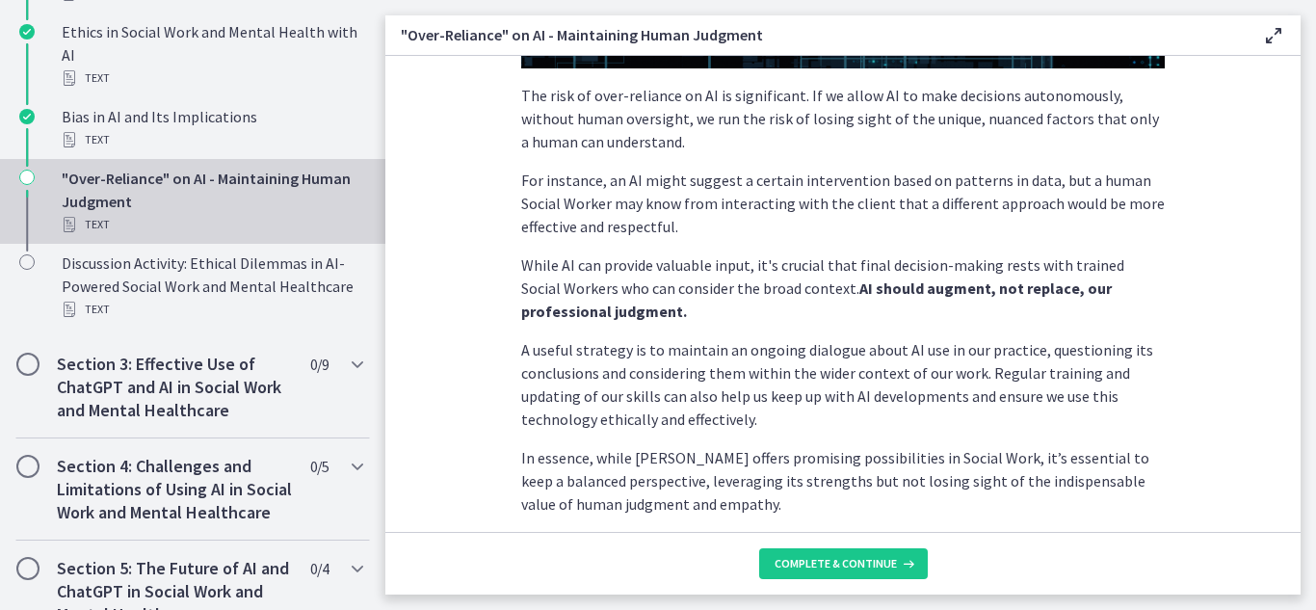
scroll to position [540, 0]
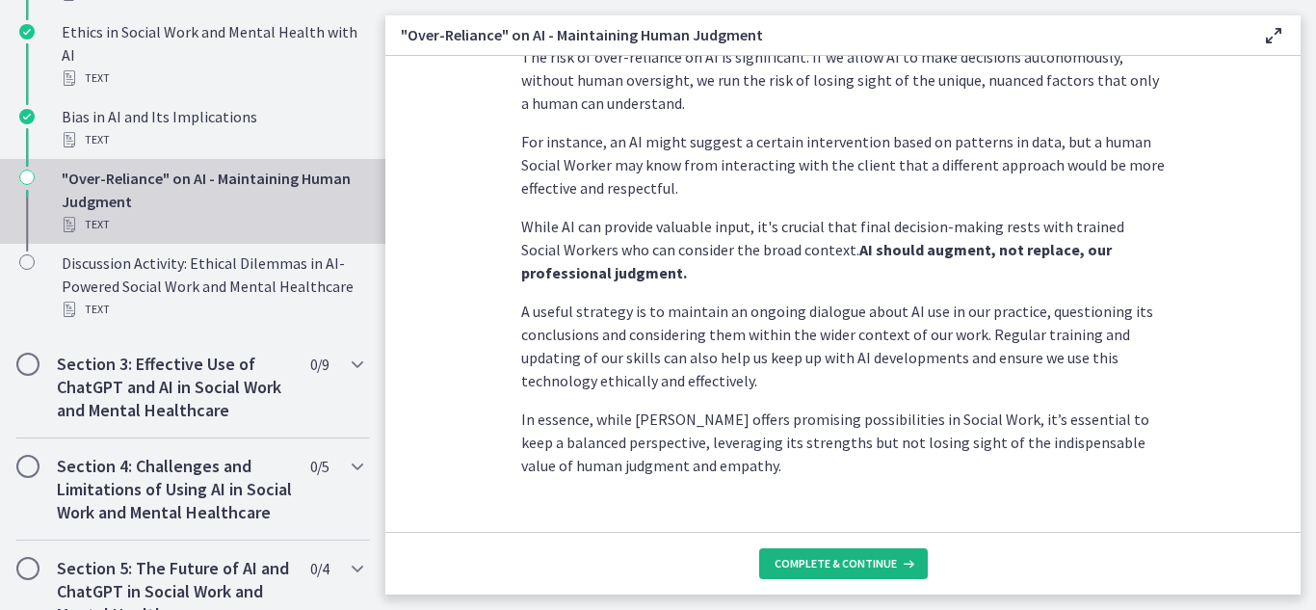
click at [844, 565] on span "Complete & continue" at bounding box center [836, 563] width 122 height 15
